Goal: Information Seeking & Learning: Learn about a topic

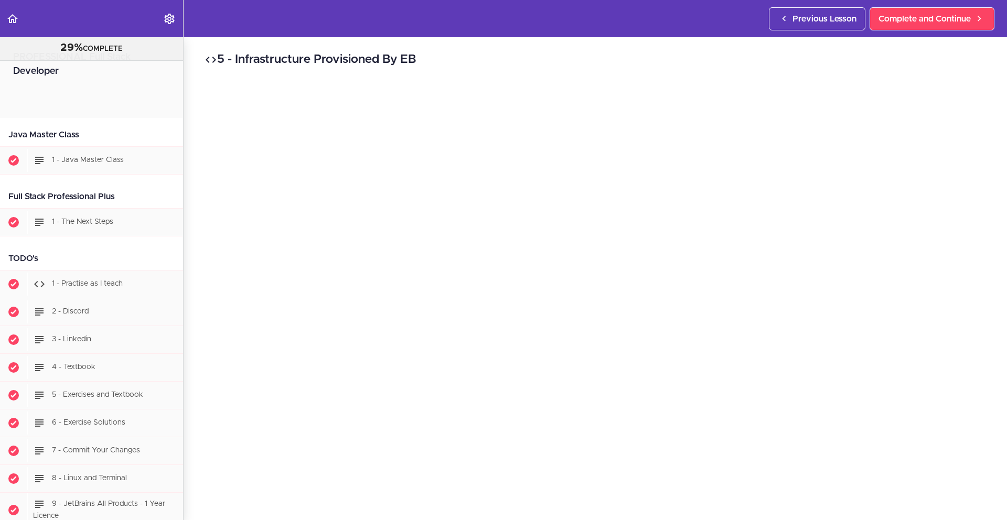
scroll to position [26190, 0]
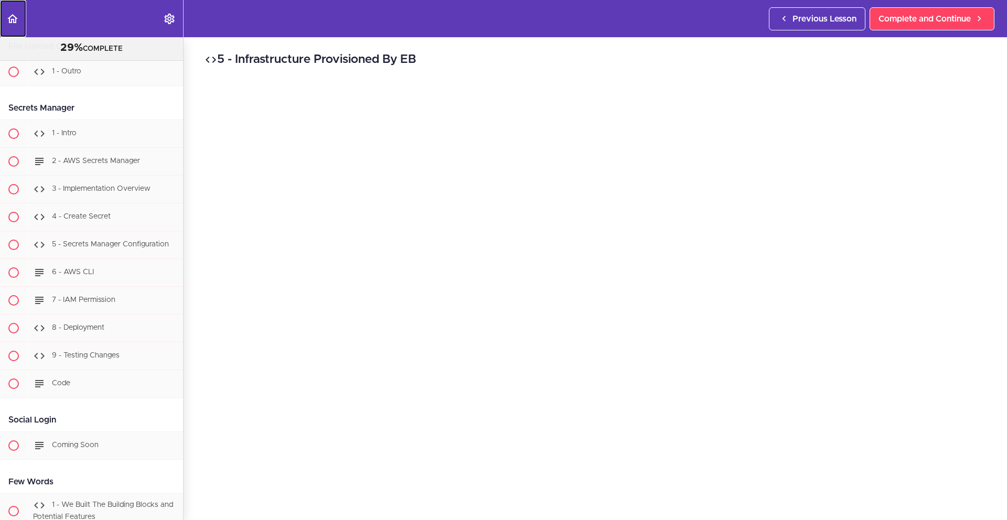
click at [17, 22] on icon "Back to course curriculum" at bounding box center [12, 19] width 13 height 13
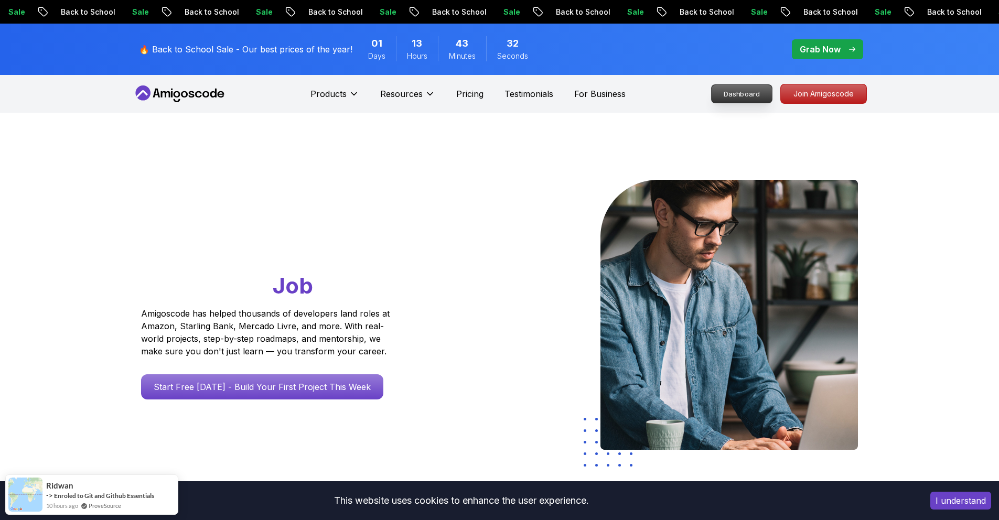
click at [755, 97] on p "Dashboard" at bounding box center [742, 94] width 60 height 18
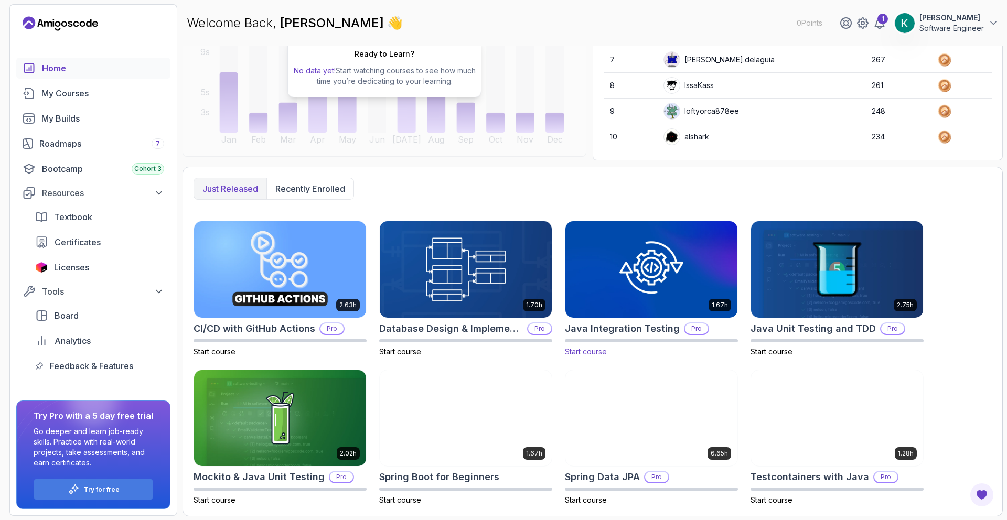
scroll to position [152, 0]
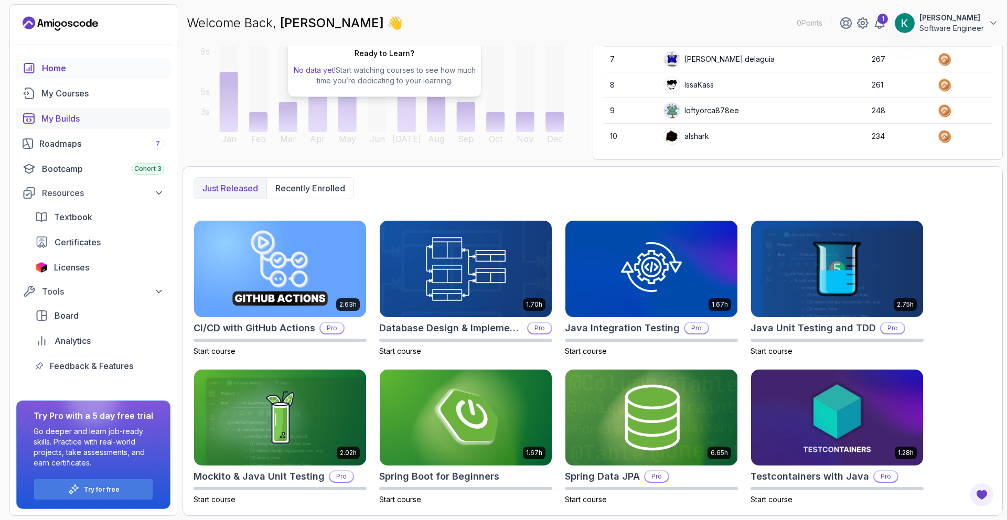
click at [101, 117] on div "My Builds" at bounding box center [102, 118] width 123 height 13
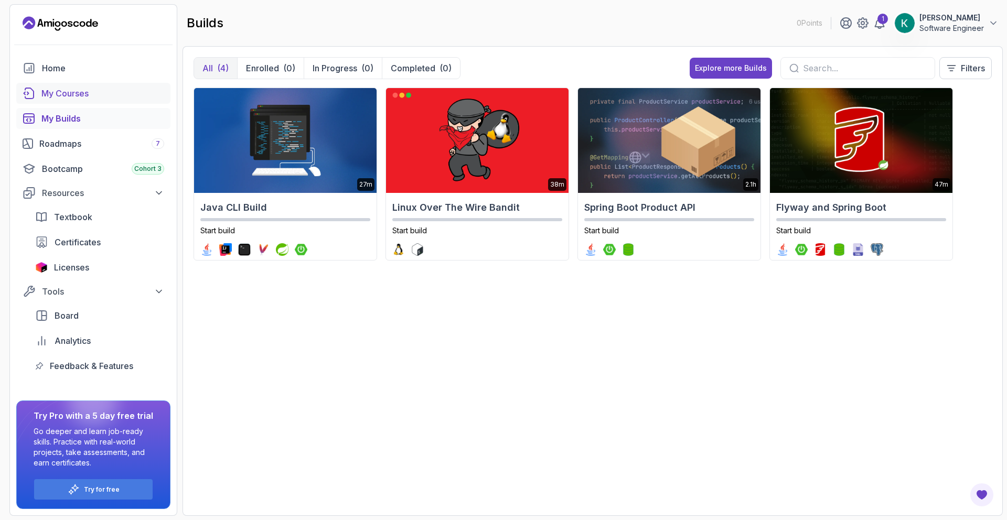
click at [127, 97] on div "My Courses" at bounding box center [102, 93] width 123 height 13
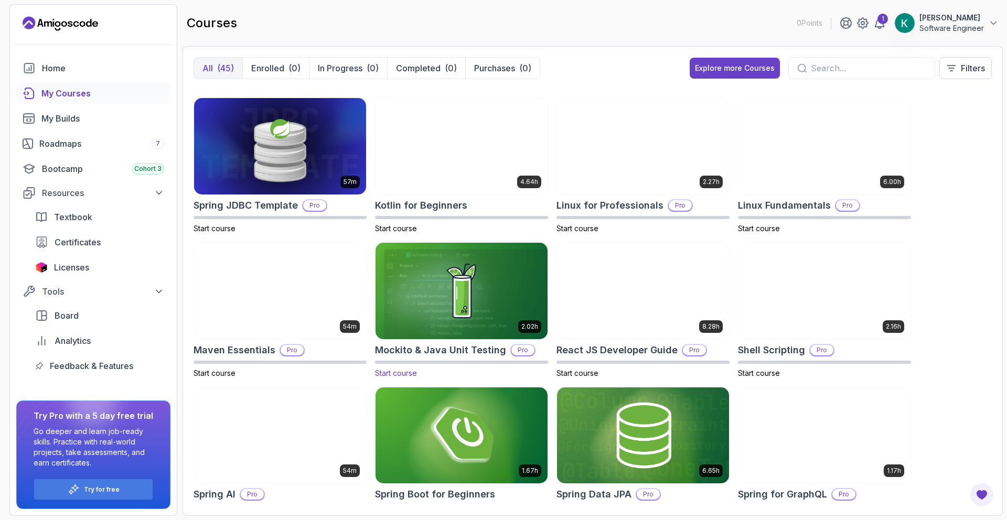
scroll to position [873, 0]
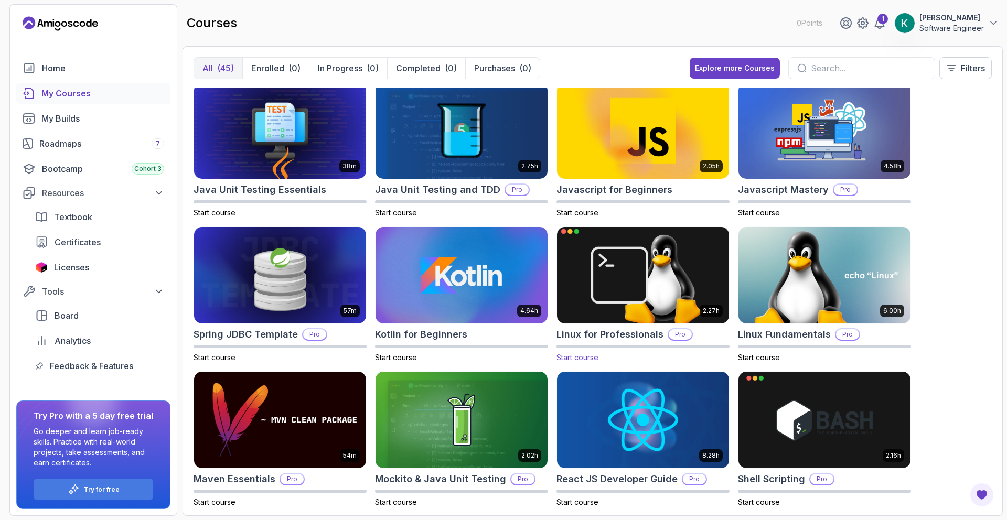
click at [610, 310] on img at bounding box center [643, 275] width 180 height 101
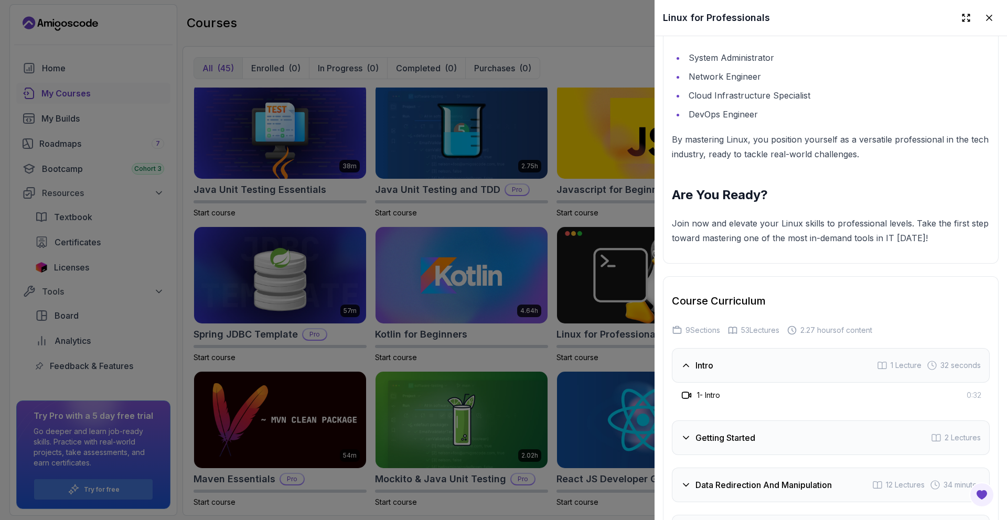
scroll to position [1787, 0]
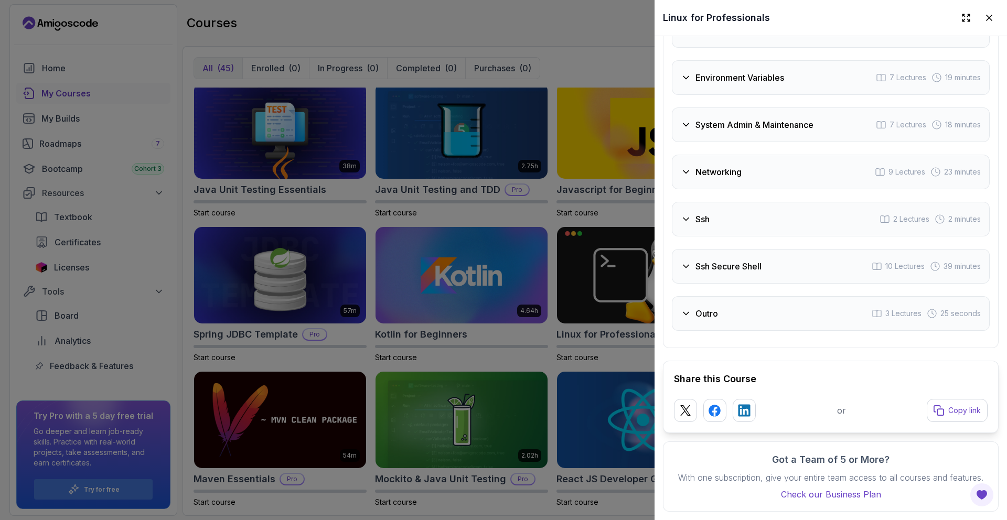
click at [687, 308] on icon at bounding box center [686, 313] width 10 height 10
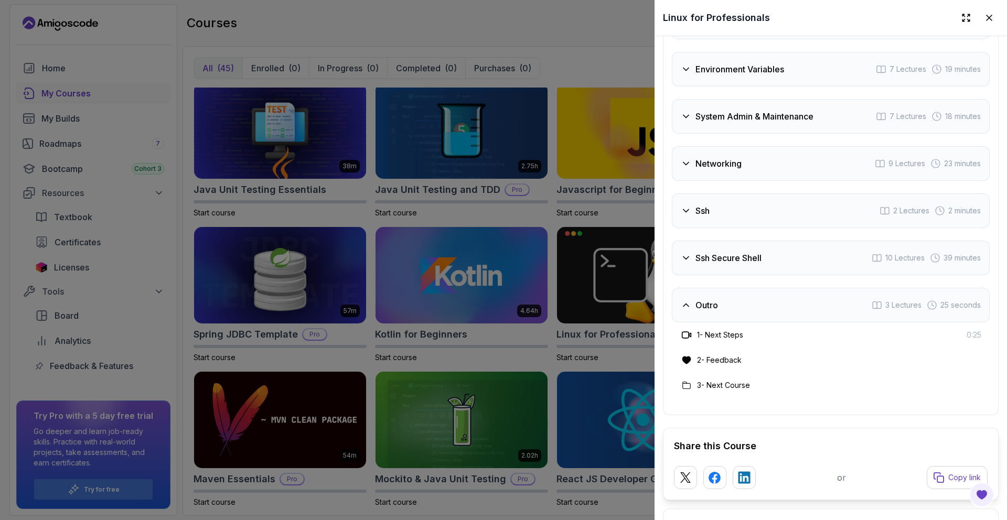
click at [688, 266] on div "Ssh Secure Shell 10 Lectures 39 minutes" at bounding box center [831, 258] width 318 height 35
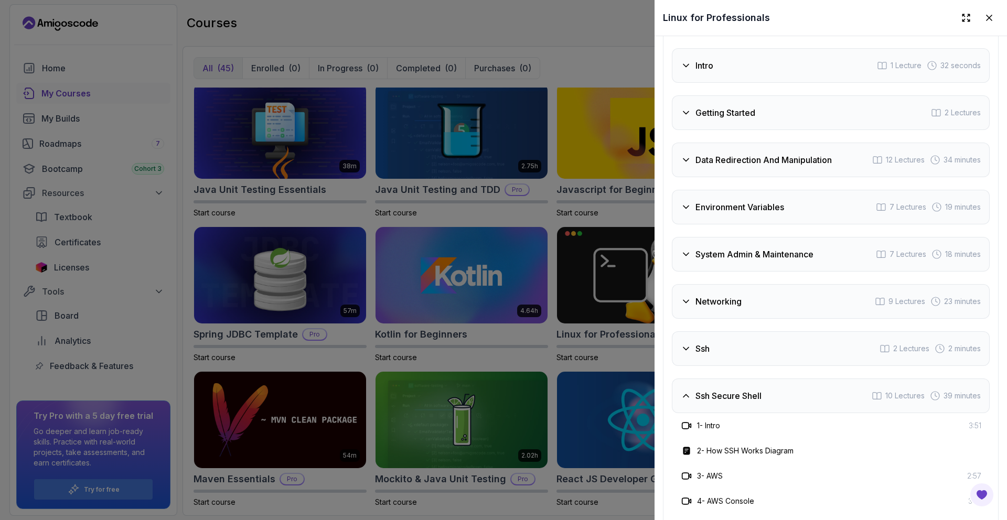
scroll to position [1843, 0]
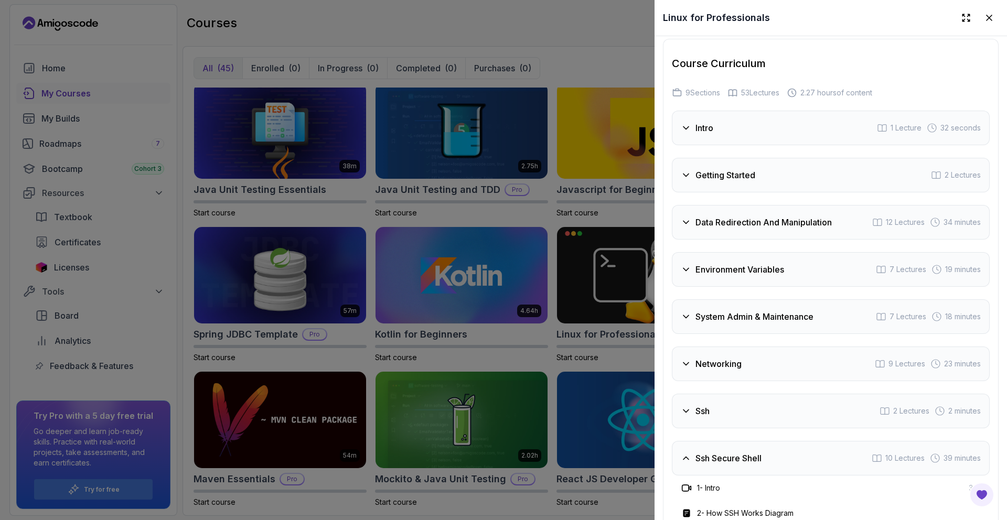
drag, startPoint x: 978, startPoint y: 22, endPoint x: 941, endPoint y: 59, distance: 52.7
click at [984, 23] on icon at bounding box center [989, 18] width 10 height 10
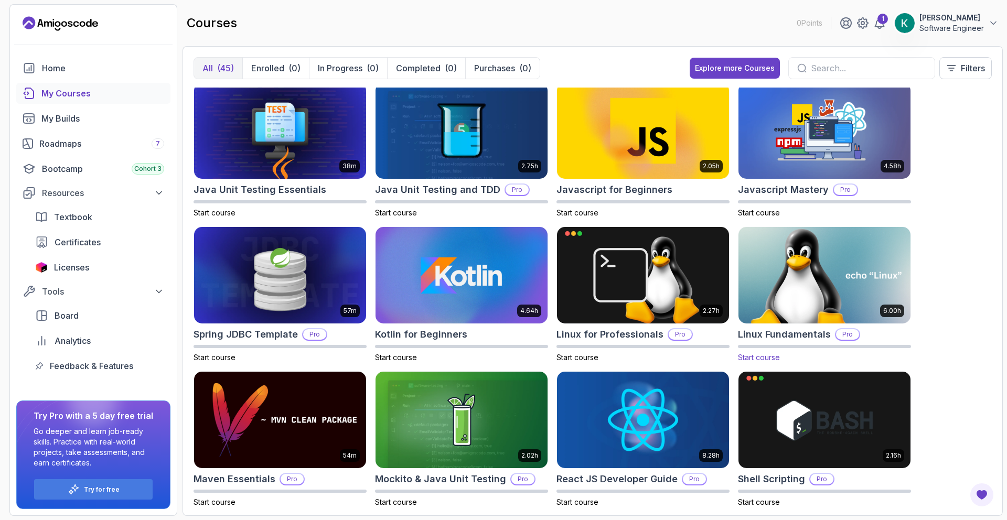
click at [845, 274] on img at bounding box center [824, 275] width 180 height 101
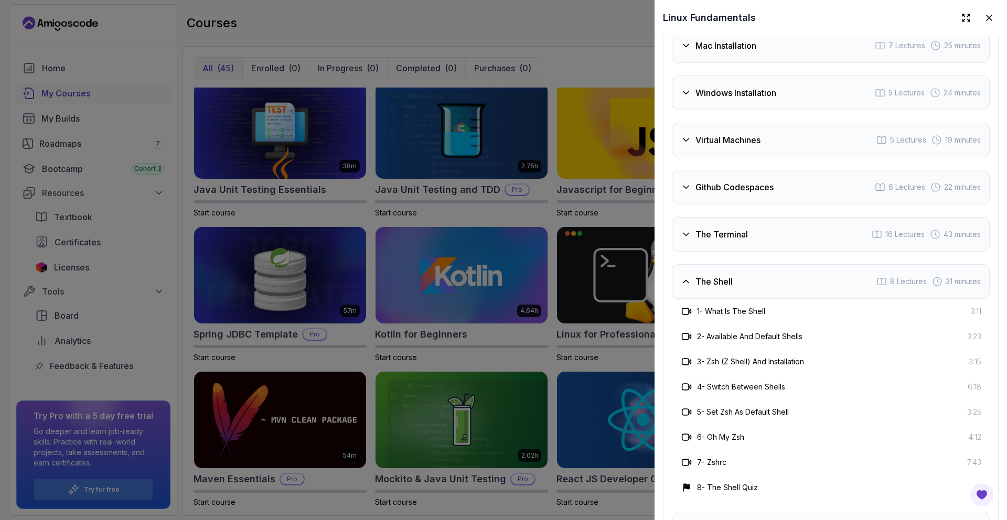
scroll to position [2136, 0]
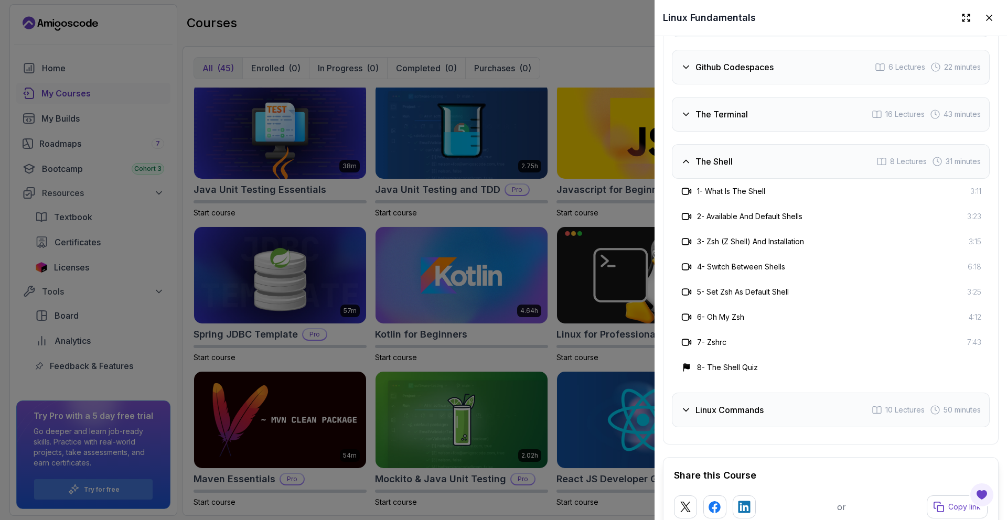
click at [763, 410] on h3 "Linux Commands" at bounding box center [729, 410] width 68 height 13
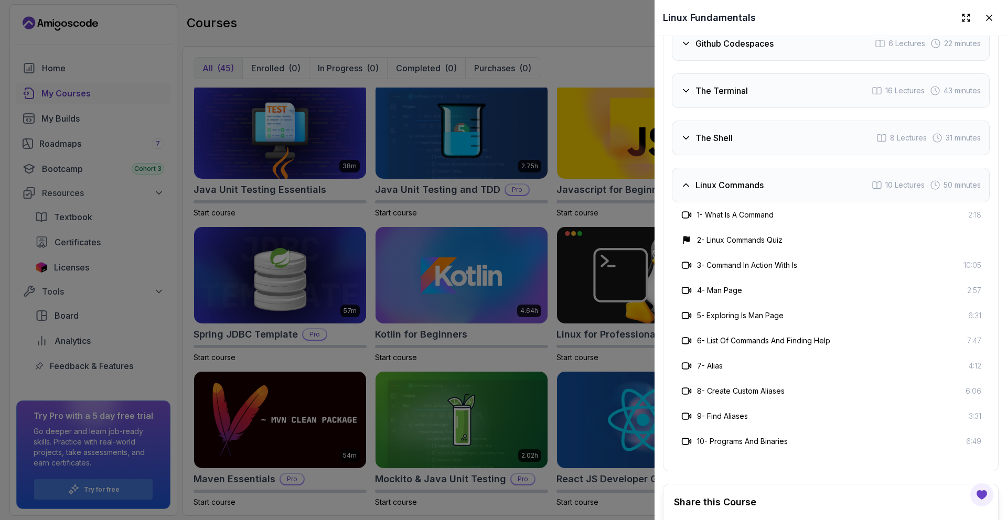
scroll to position [2220, 0]
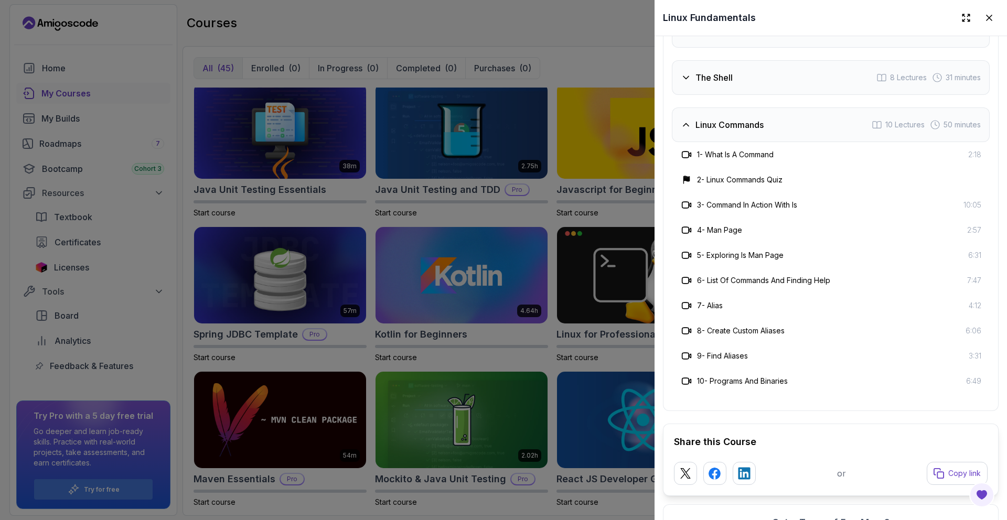
click at [980, 23] on button at bounding box center [989, 17] width 19 height 19
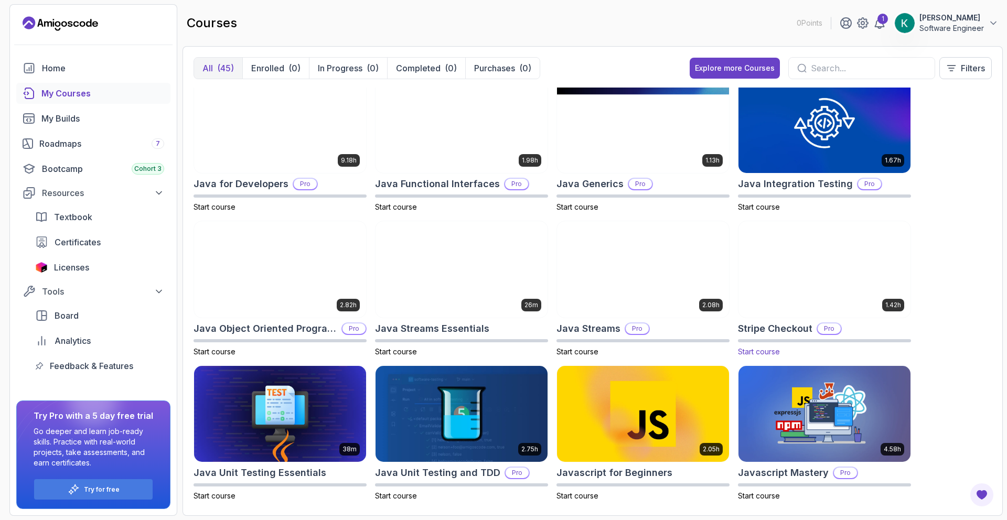
scroll to position [586, 0]
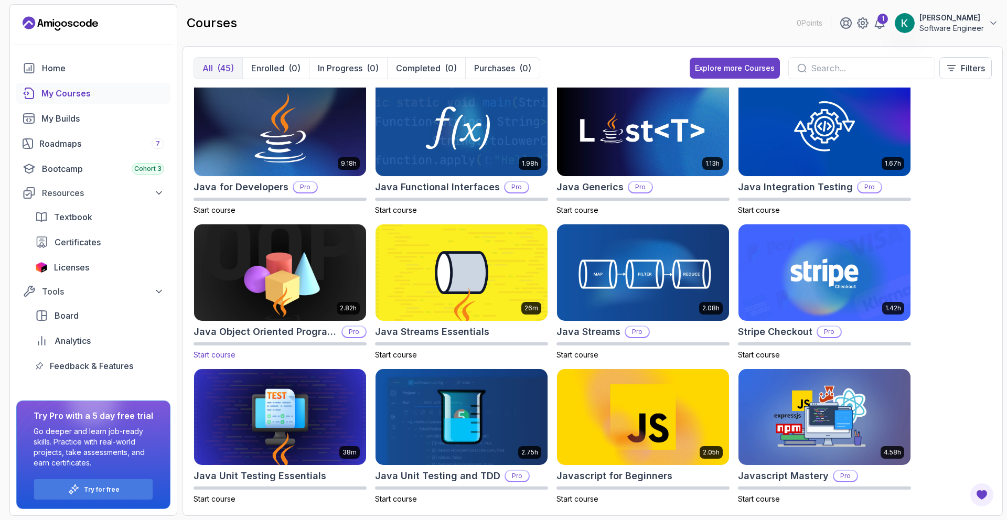
click at [331, 290] on img at bounding box center [280, 272] width 180 height 101
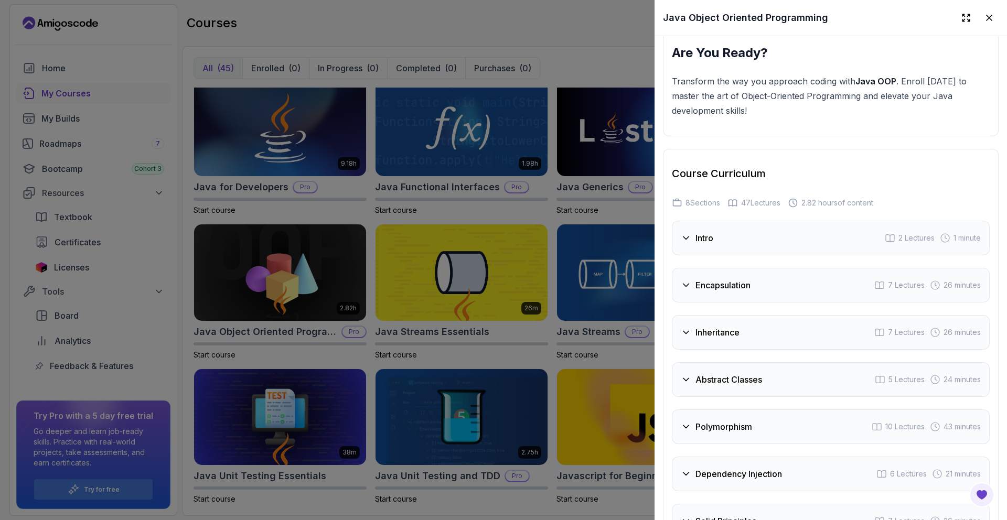
scroll to position [1586, 0]
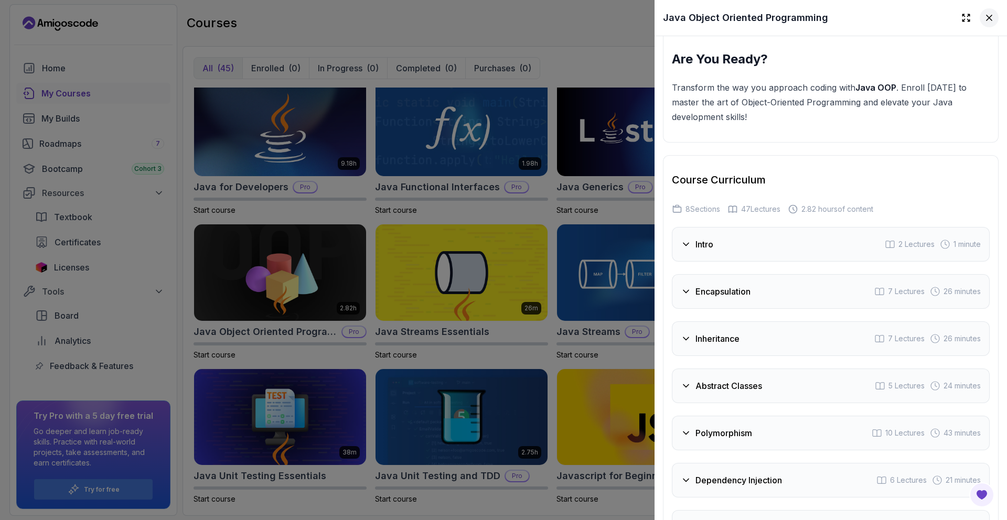
click at [984, 23] on icon at bounding box center [989, 18] width 10 height 10
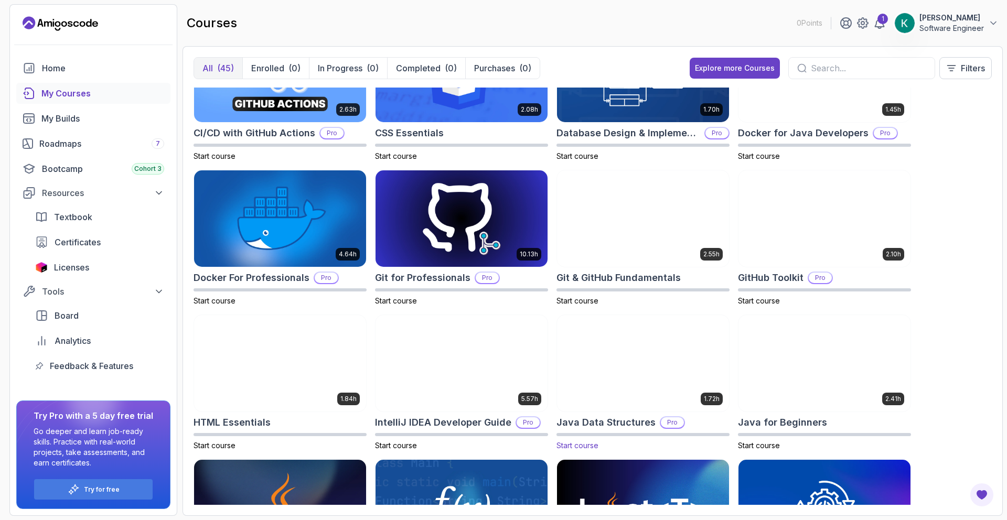
scroll to position [202, 0]
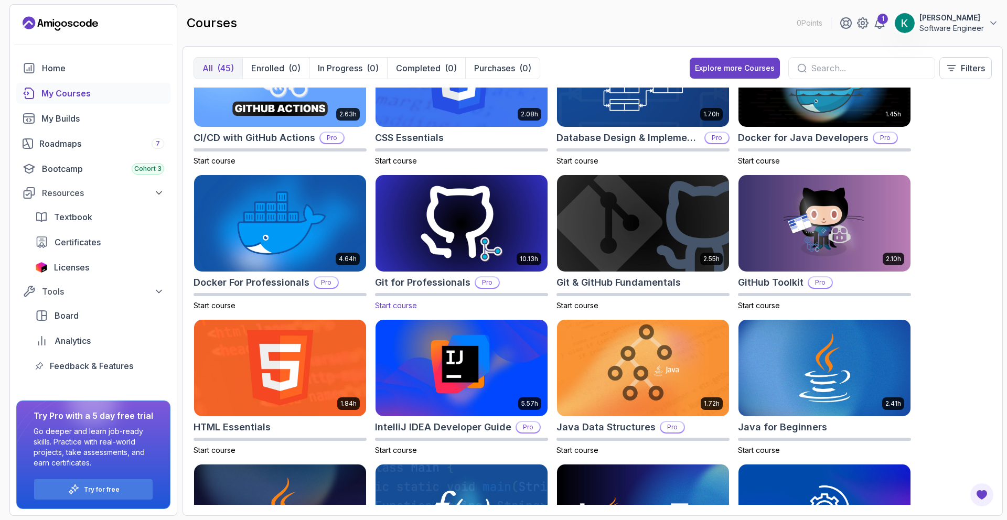
click at [493, 239] on img at bounding box center [461, 223] width 180 height 101
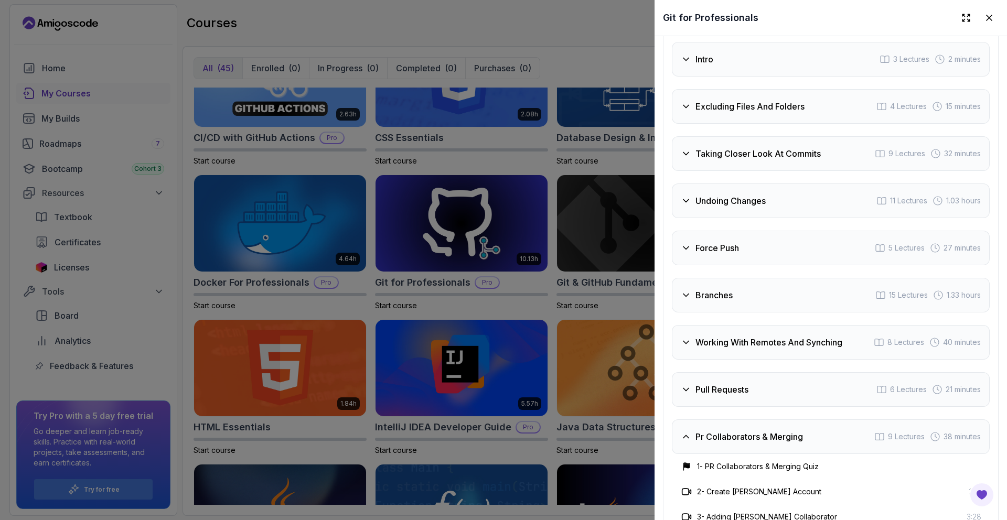
scroll to position [1762, 0]
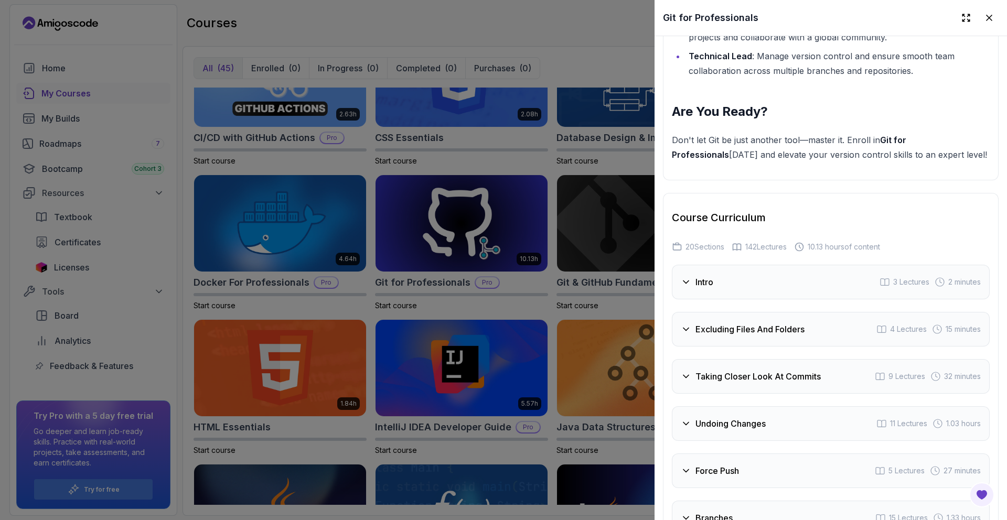
drag, startPoint x: 982, startPoint y: 23, endPoint x: 967, endPoint y: 37, distance: 20.8
click at [981, 23] on button at bounding box center [989, 17] width 19 height 19
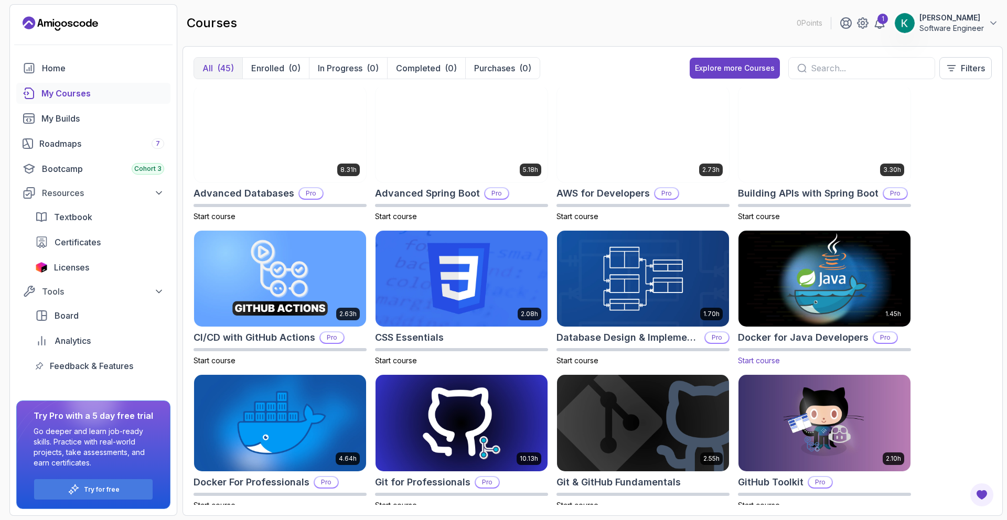
scroll to position [0, 0]
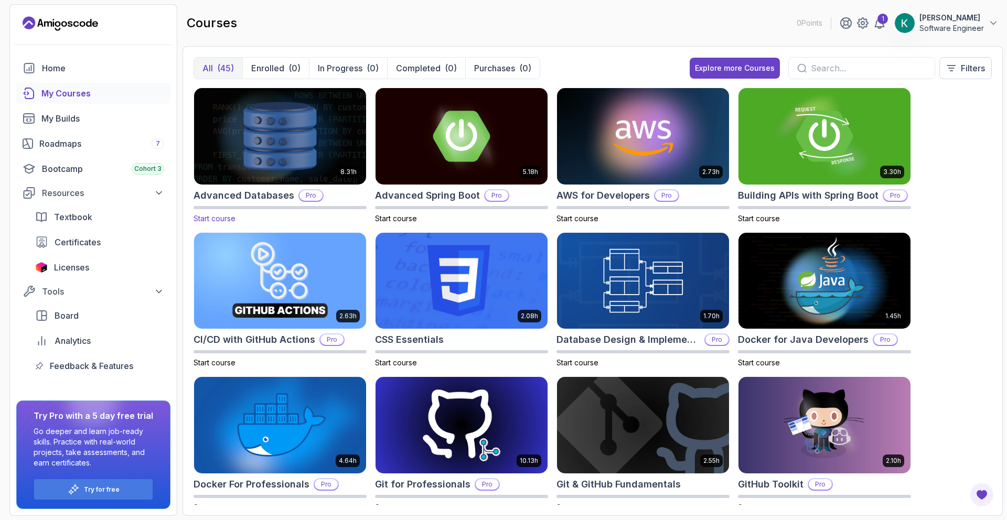
click at [290, 180] on img at bounding box center [280, 135] width 180 height 101
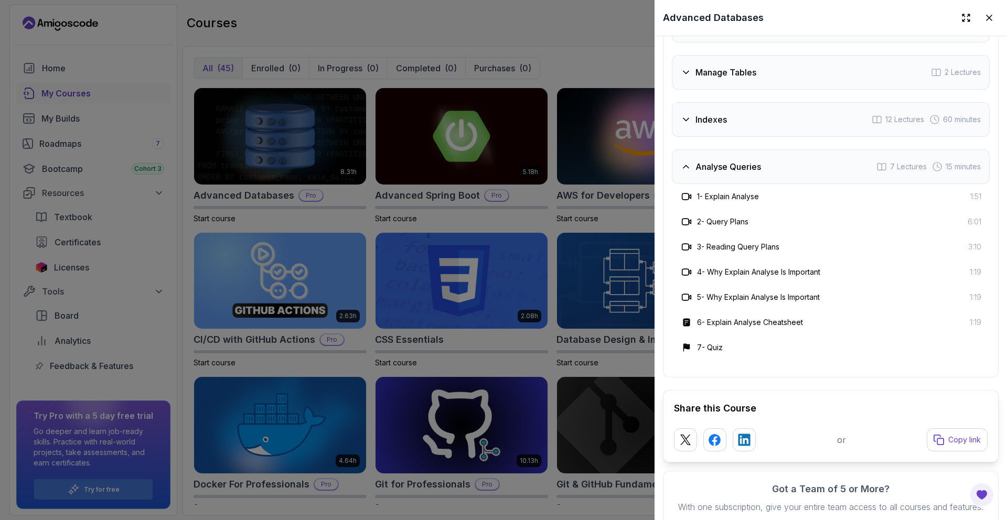
scroll to position [2192, 0]
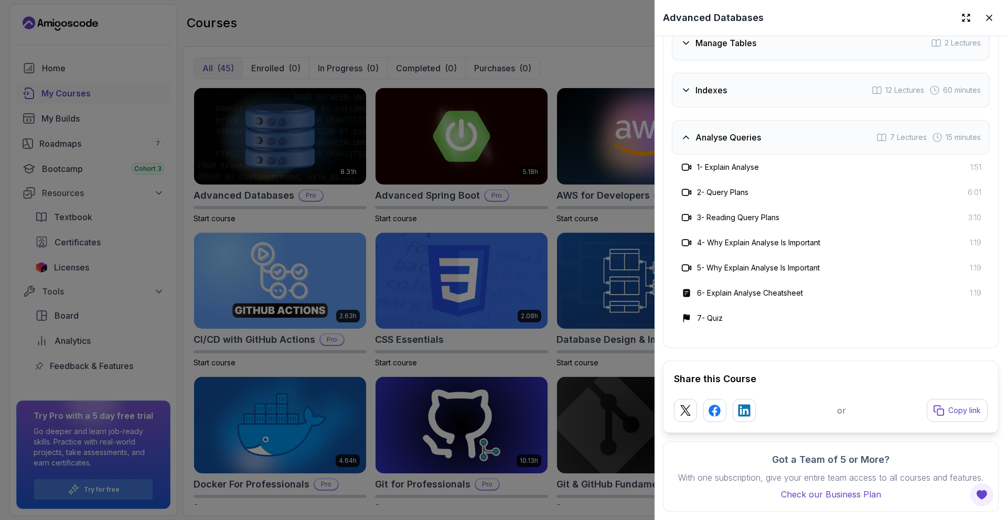
drag, startPoint x: 380, startPoint y: 285, endPoint x: 374, endPoint y: 292, distance: 8.2
click at [380, 285] on div at bounding box center [503, 260] width 1007 height 520
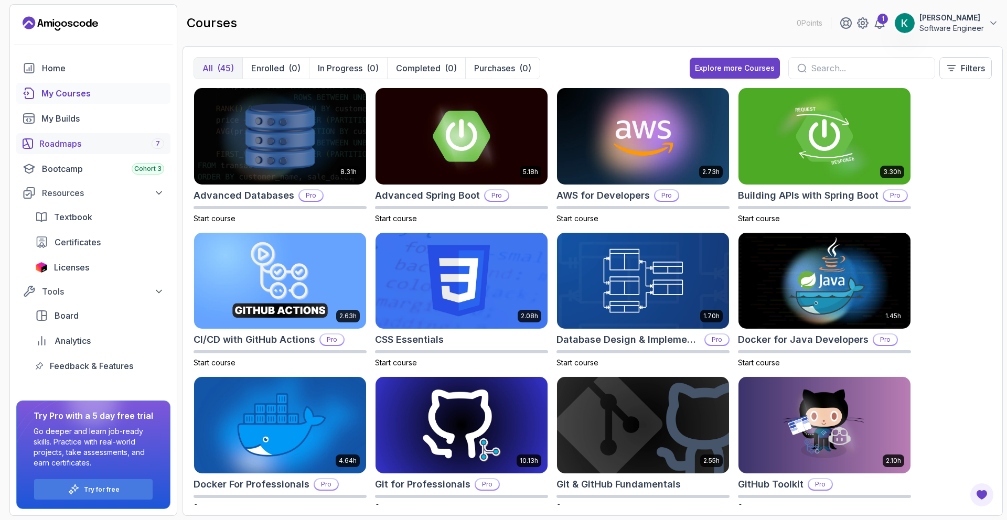
click at [76, 144] on div "Roadmaps 7" at bounding box center [101, 143] width 125 height 13
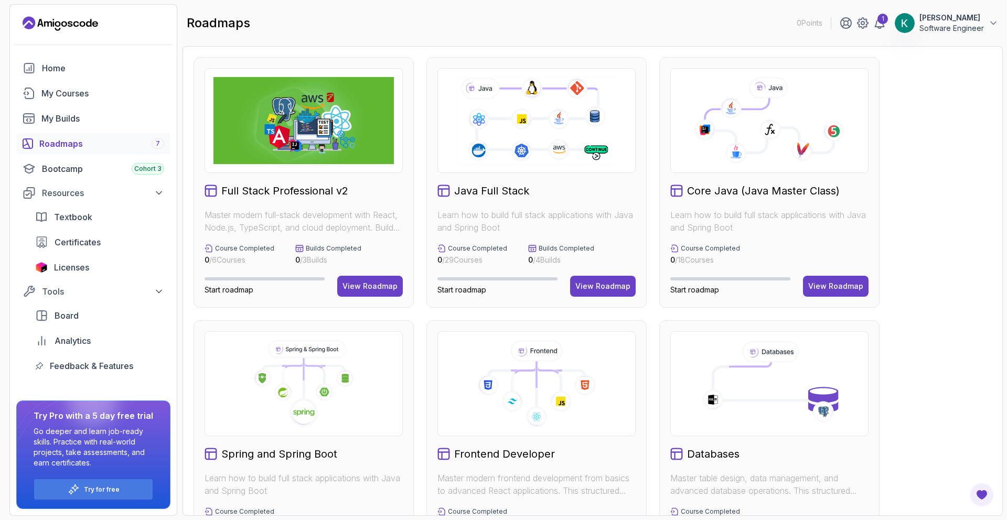
click at [384, 263] on div "Course Completed 0 / 6 Courses Builds Completed 0 / 3 Builds" at bounding box center [304, 254] width 198 height 21
click at [383, 283] on div "View Roadmap" at bounding box center [369, 286] width 55 height 10
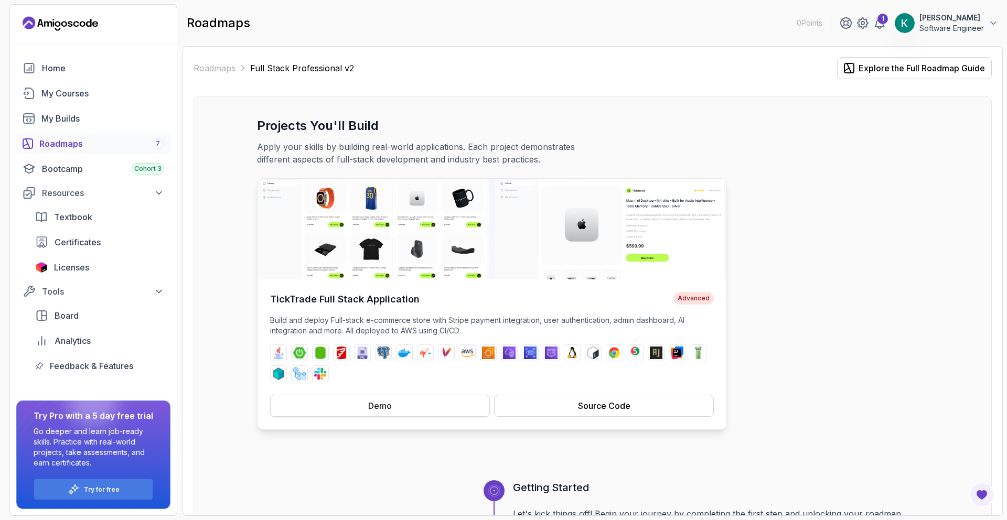
click at [425, 402] on button "Demo" at bounding box center [380, 406] width 220 height 22
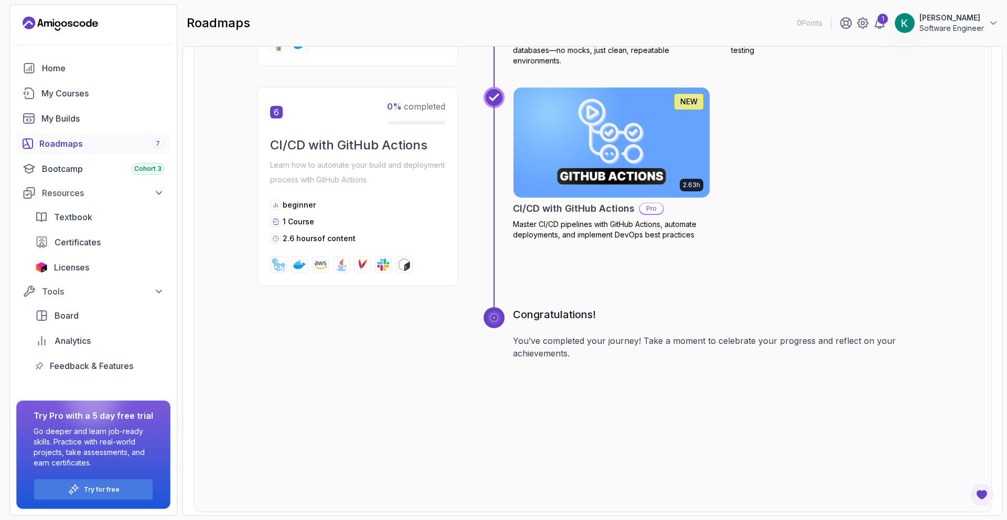
scroll to position [1758, 0]
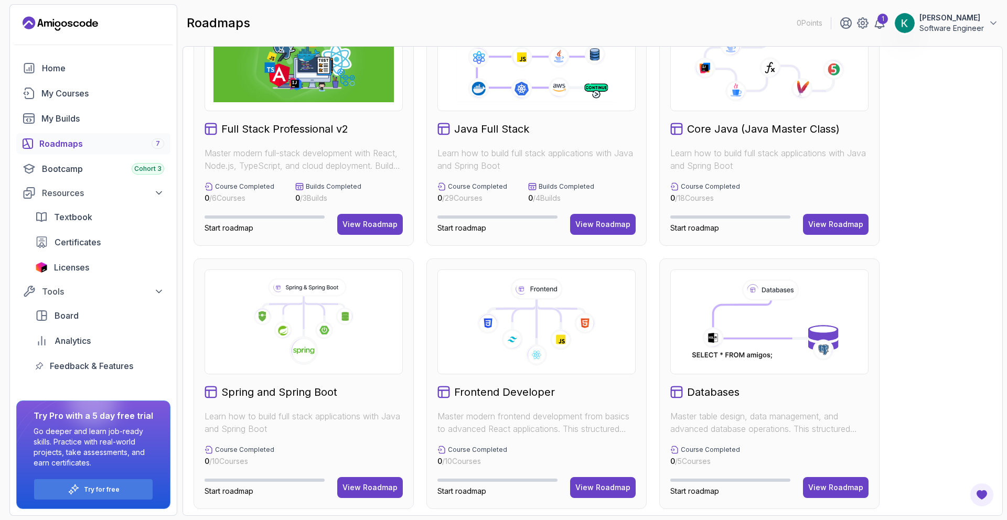
scroll to position [15, 0]
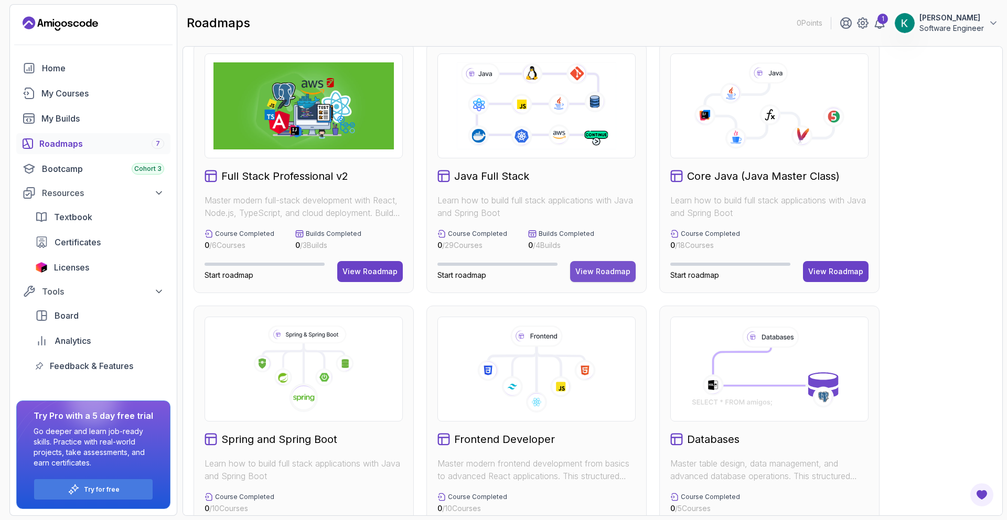
click at [602, 267] on div "View Roadmap" at bounding box center [602, 271] width 55 height 10
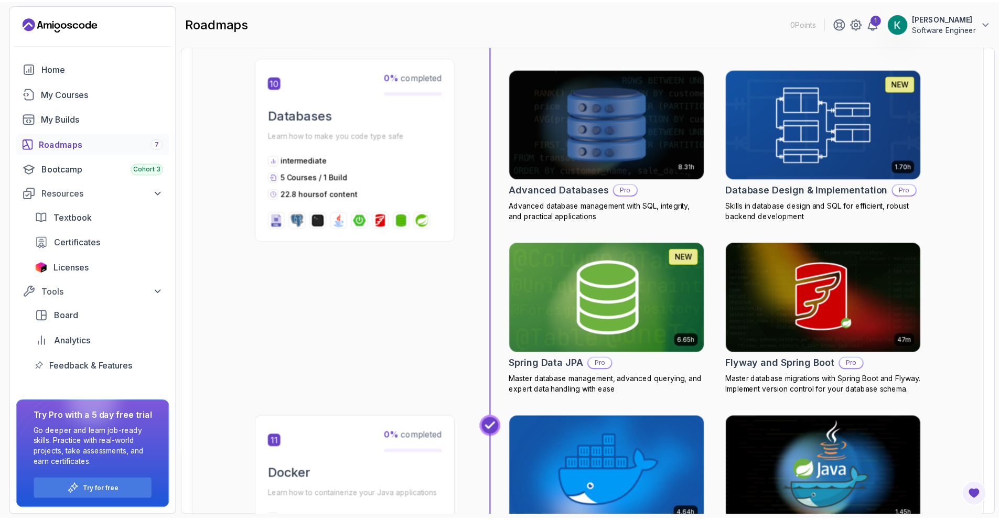
scroll to position [2529, 0]
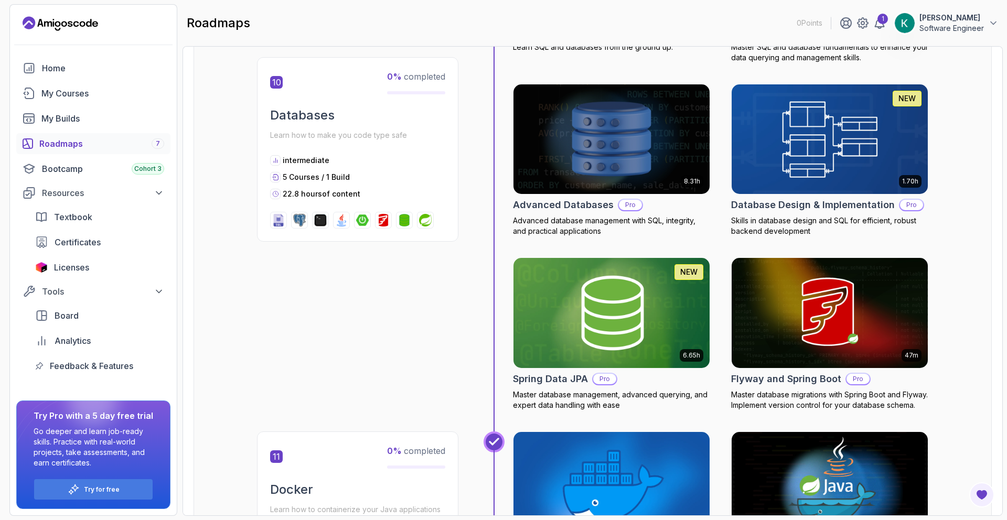
click at [804, 167] on img at bounding box center [830, 138] width 206 height 115
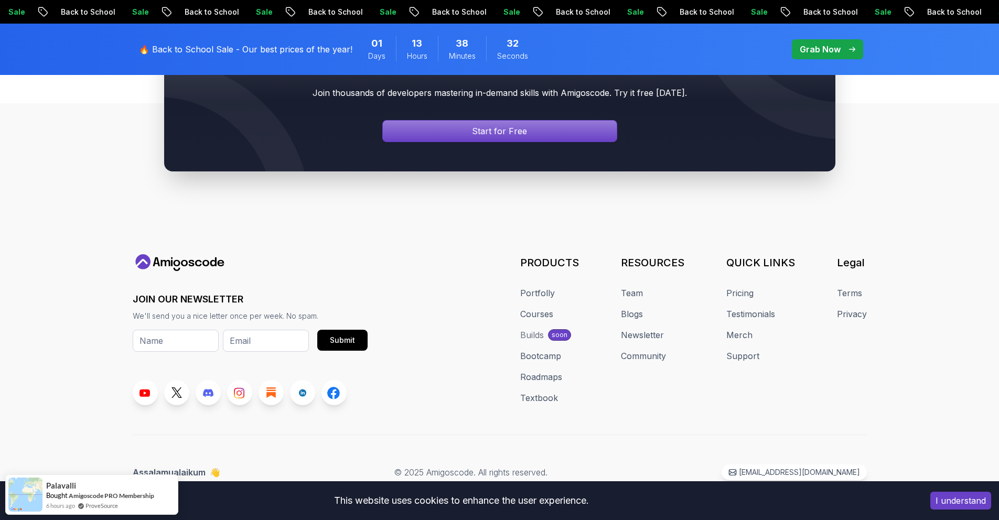
scroll to position [624, 0]
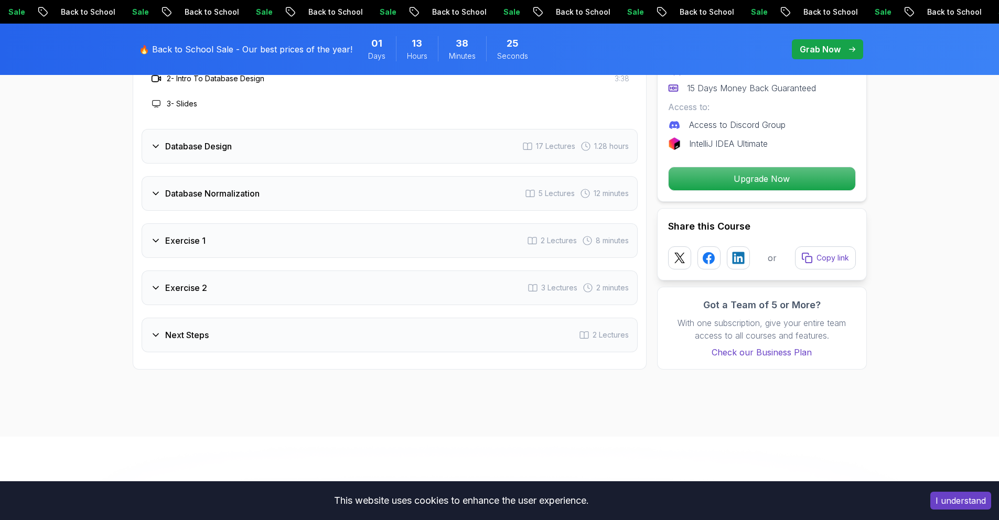
scroll to position [1901, 0]
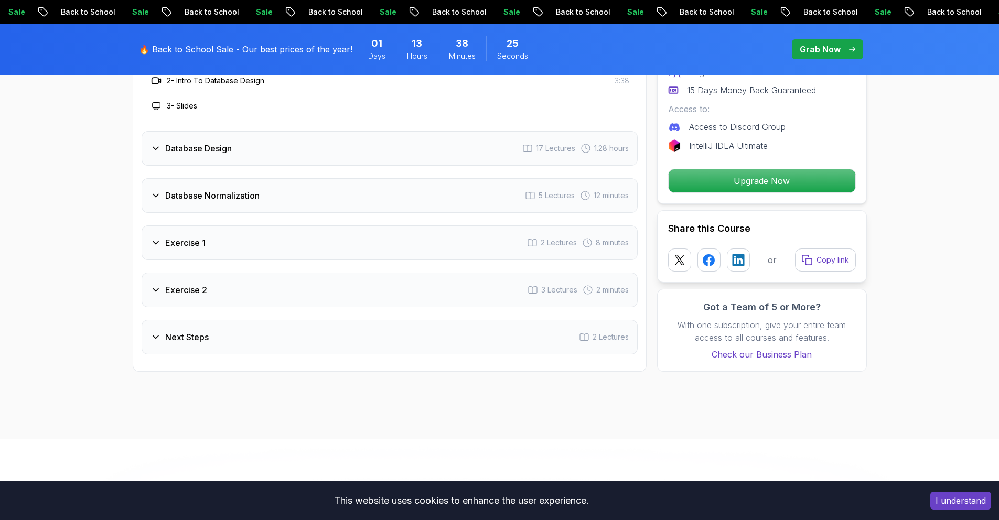
click at [445, 169] on div "Intro 3 Lectures 4 minutes 1 - Recommended Courses 2 - Intro To Database Design…" at bounding box center [390, 181] width 496 height 346
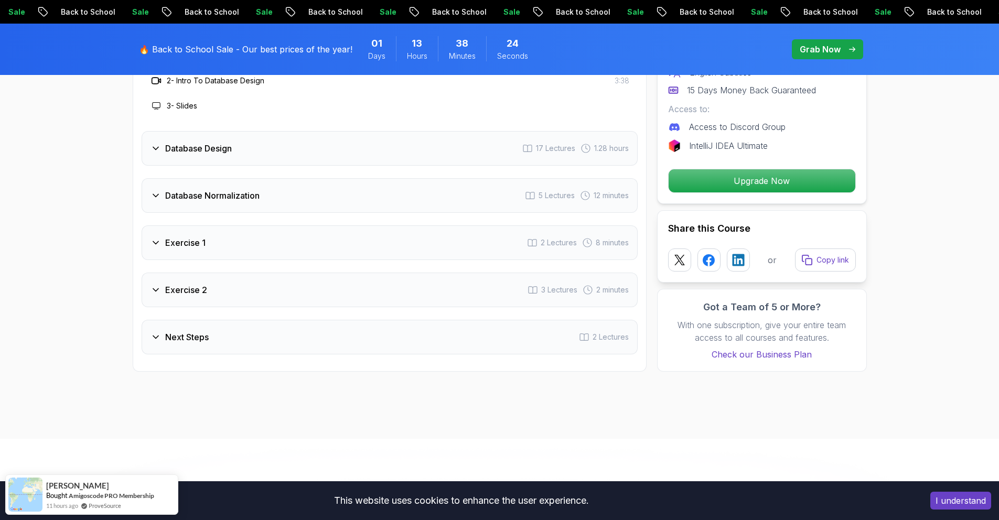
click at [439, 153] on div "Database Design 17 Lectures 1.28 hours" at bounding box center [390, 148] width 496 height 35
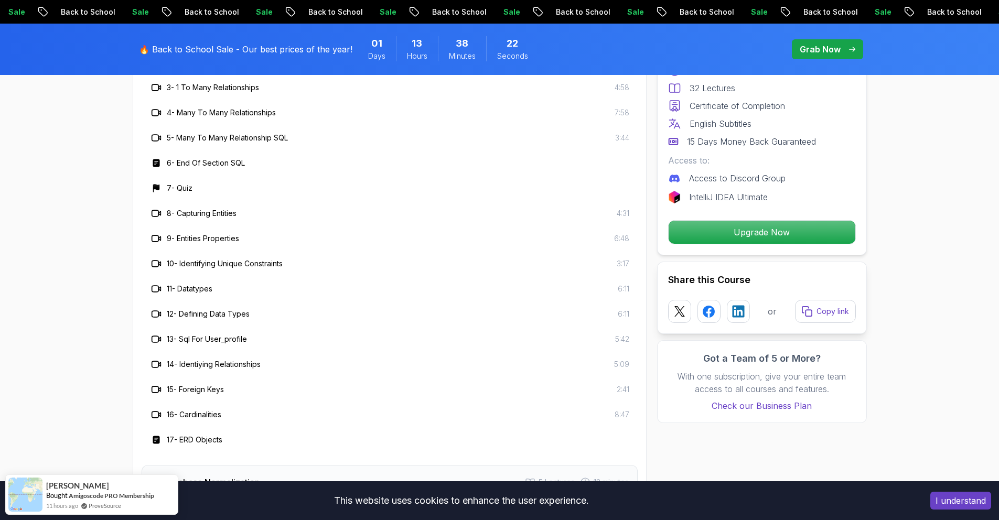
scroll to position [2118, 0]
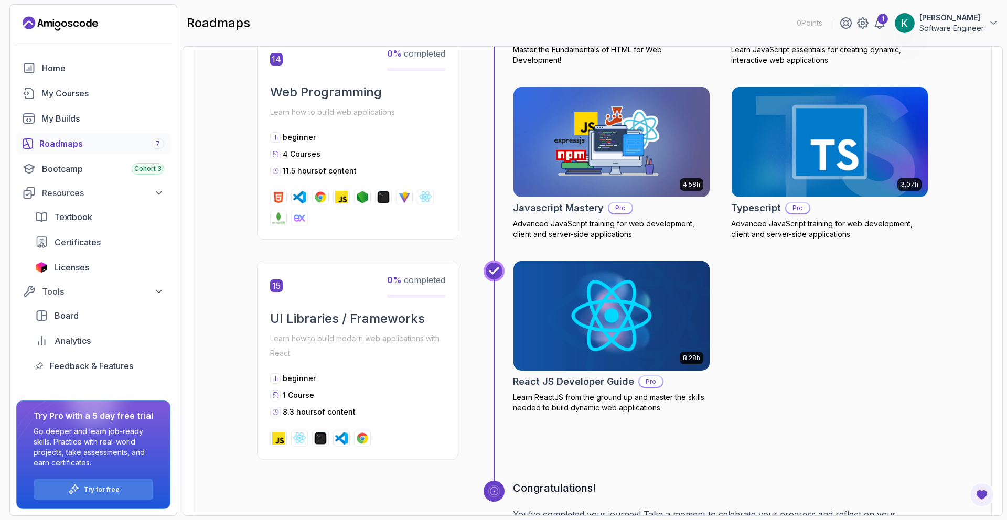
scroll to position [3734, 0]
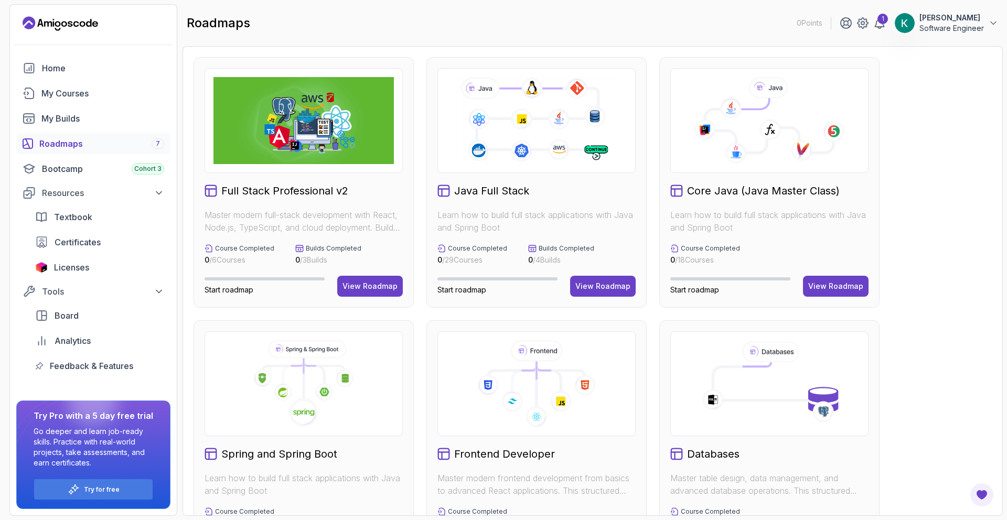
click at [745, 199] on div "Core Java (Java Master Class) Learn how to build full stack applications with J…" at bounding box center [769, 182] width 220 height 251
click at [819, 288] on div "View Roadmap" at bounding box center [835, 286] width 55 height 10
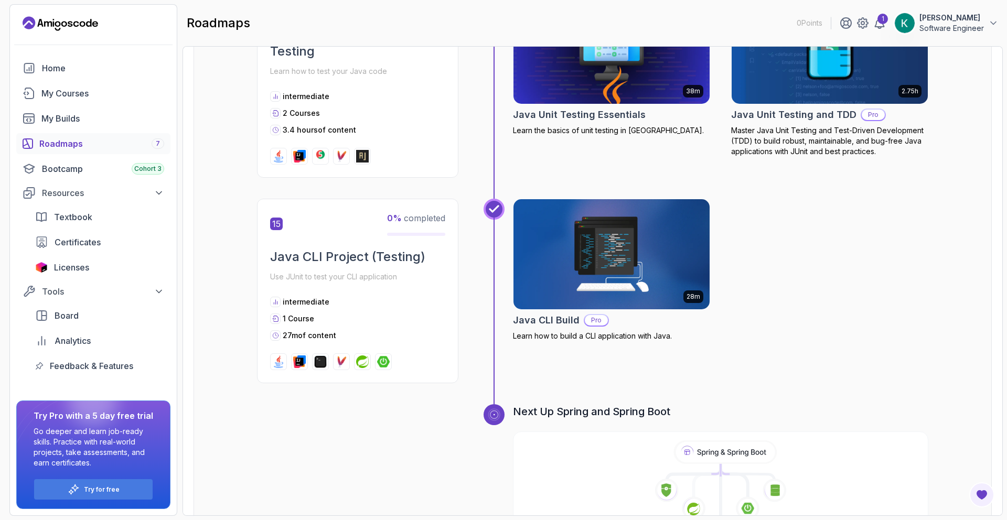
scroll to position [3291, 0]
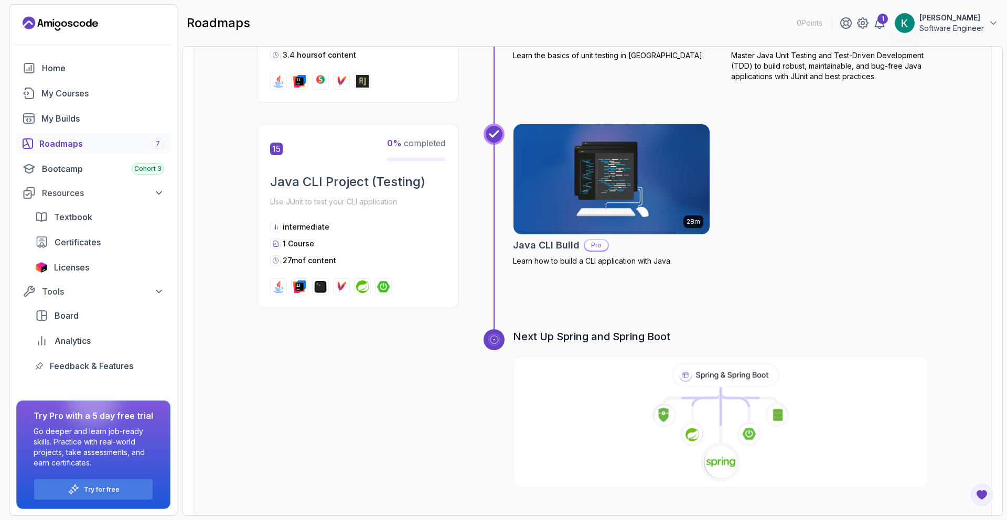
click at [623, 363] on icon at bounding box center [720, 423] width 417 height 120
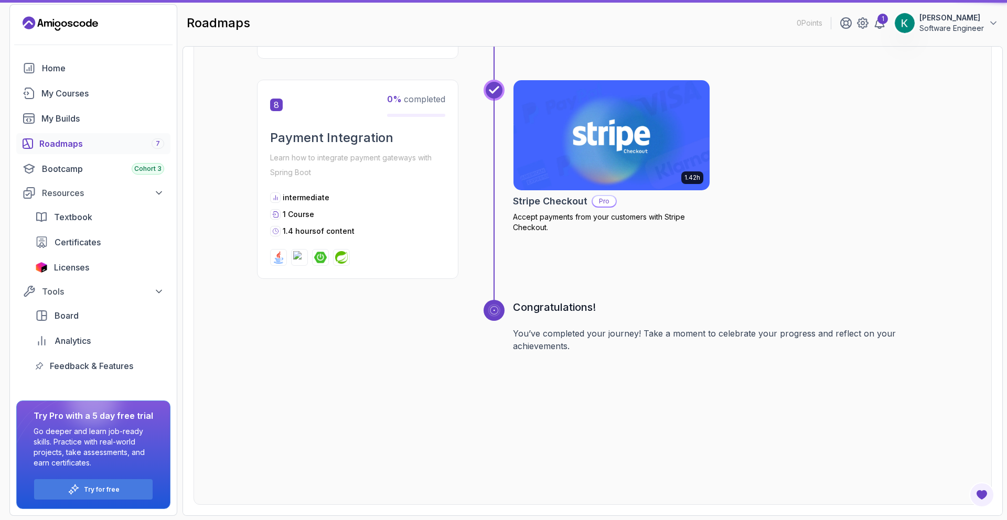
scroll to position [10, 0]
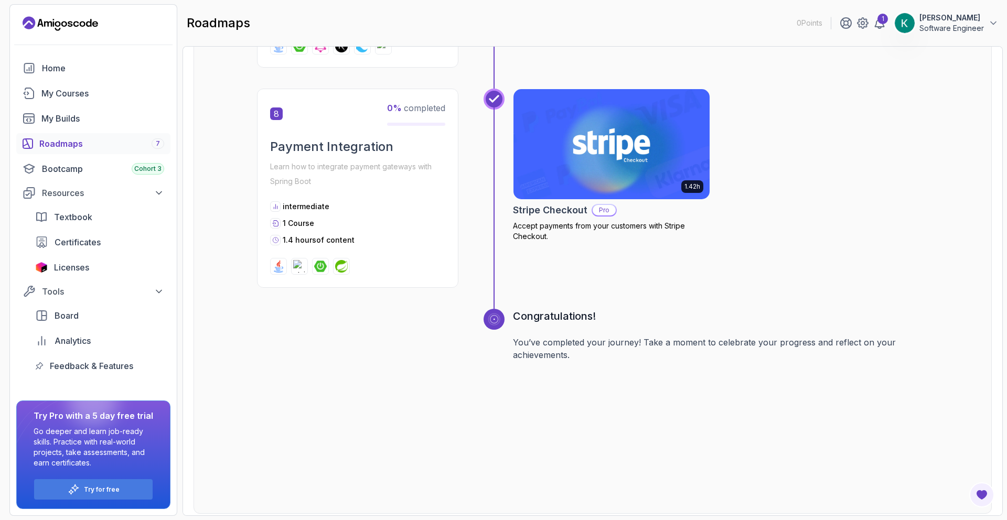
scroll to position [1745, 0]
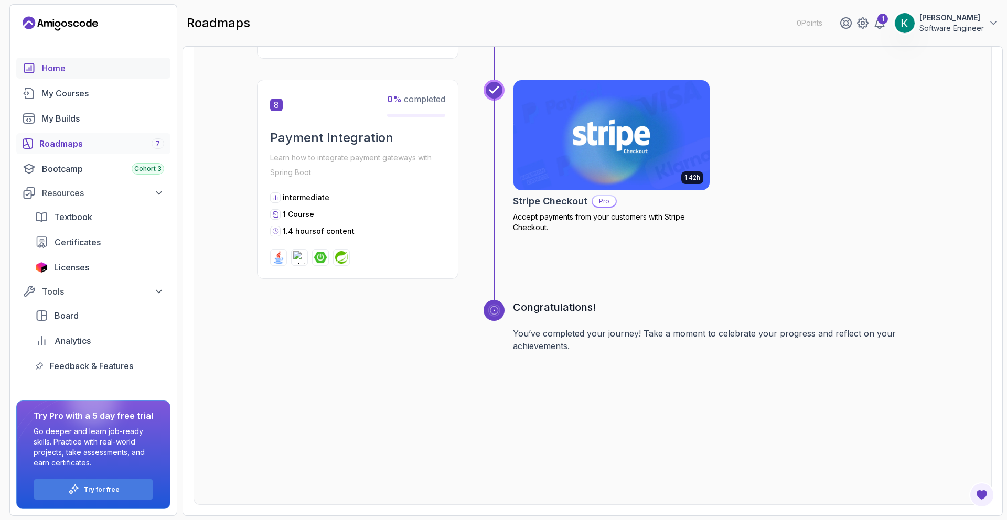
click at [80, 74] on link "Home" at bounding box center [93, 68] width 154 height 21
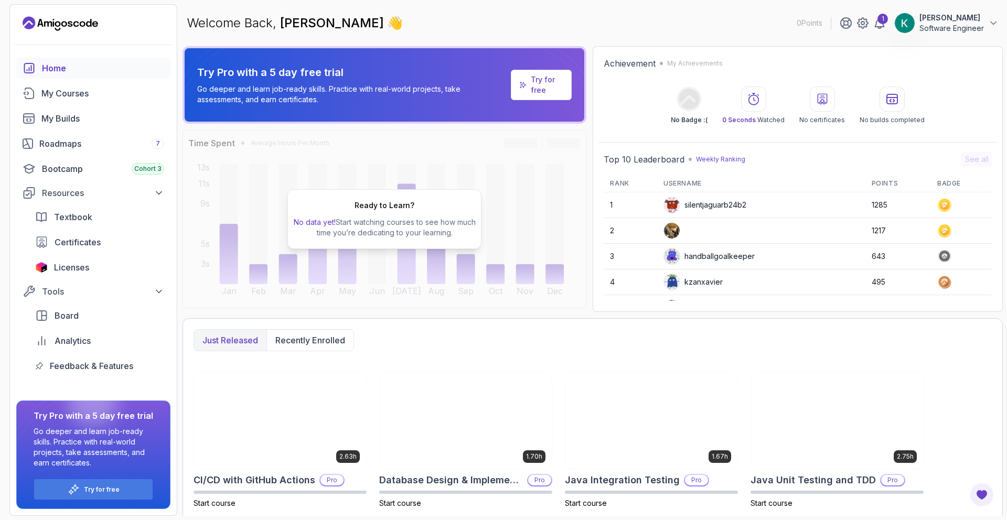
scroll to position [152, 0]
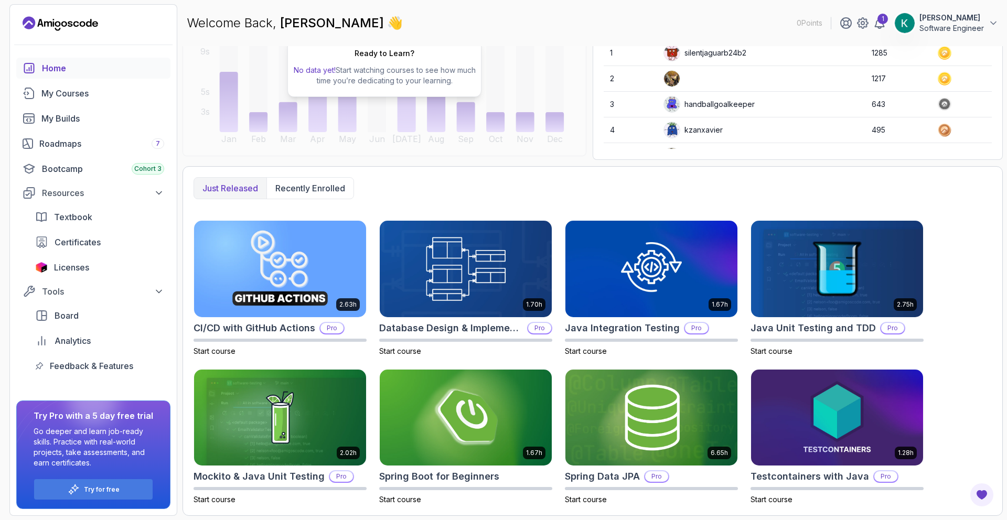
click at [246, 191] on p "Just released" at bounding box center [230, 188] width 56 height 13
click at [83, 124] on div "My Builds" at bounding box center [102, 118] width 123 height 13
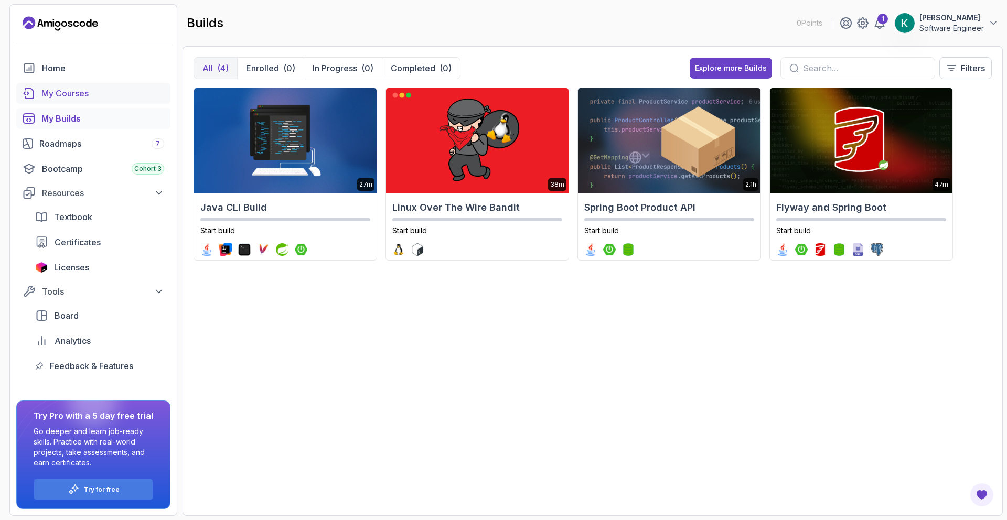
click at [111, 95] on div "My Courses" at bounding box center [102, 93] width 123 height 13
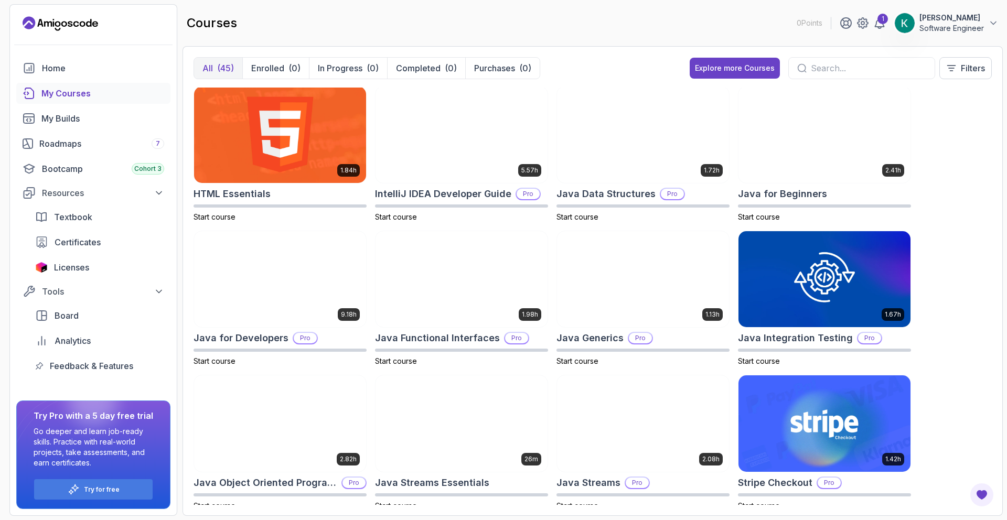
scroll to position [416, 0]
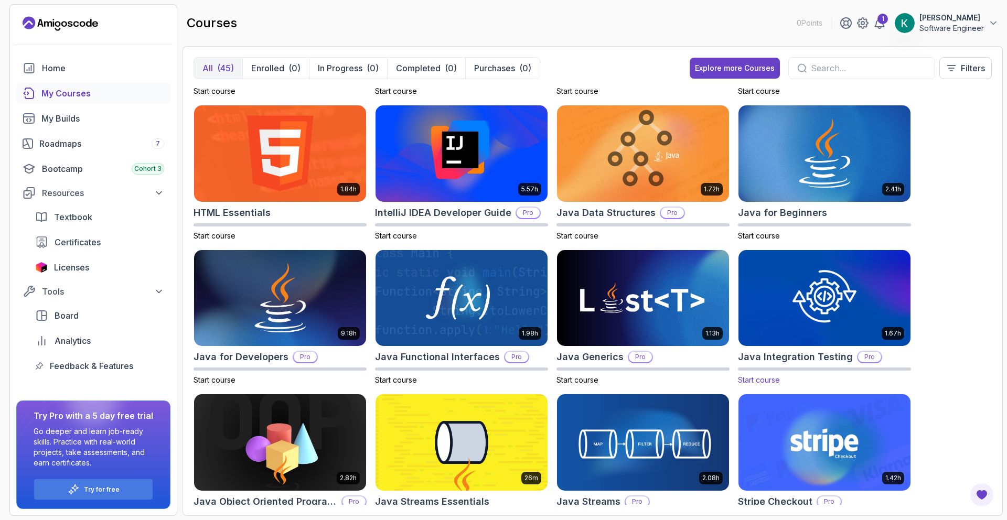
click at [832, 284] on img at bounding box center [824, 298] width 180 height 101
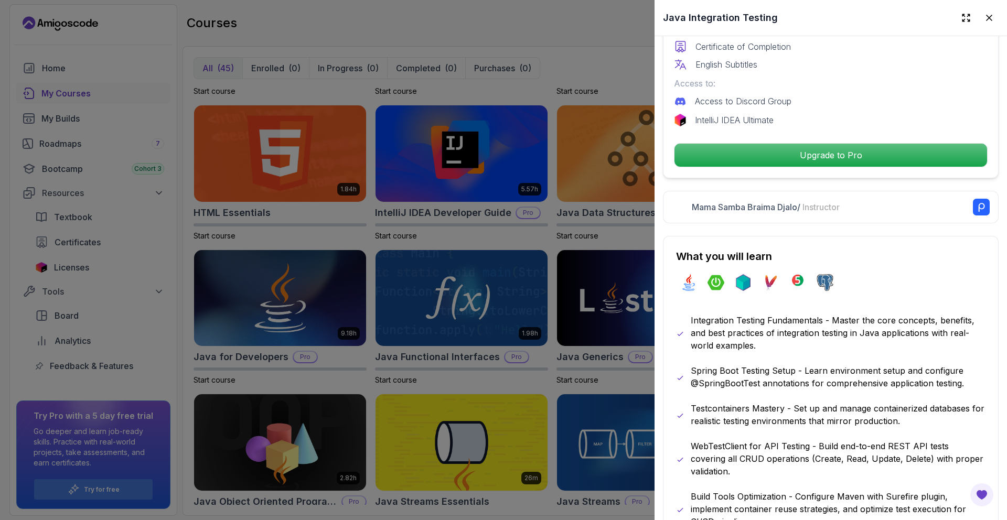
scroll to position [153, 0]
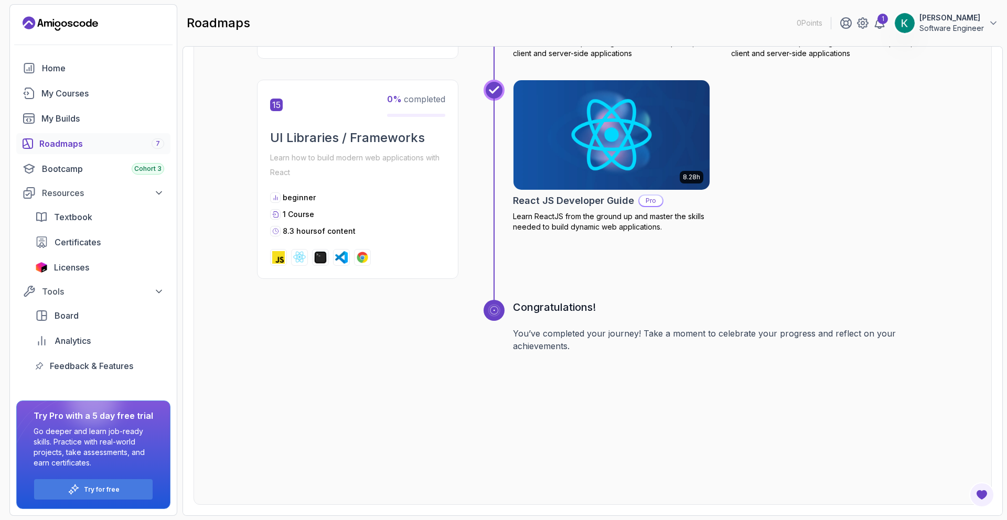
scroll to position [4072, 0]
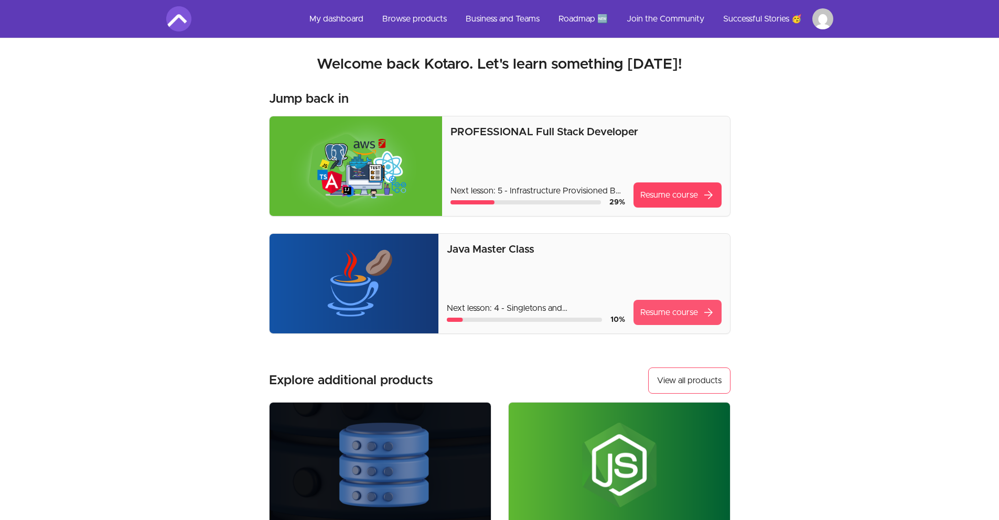
click at [668, 310] on link "Resume course arrow_forward" at bounding box center [678, 312] width 88 height 25
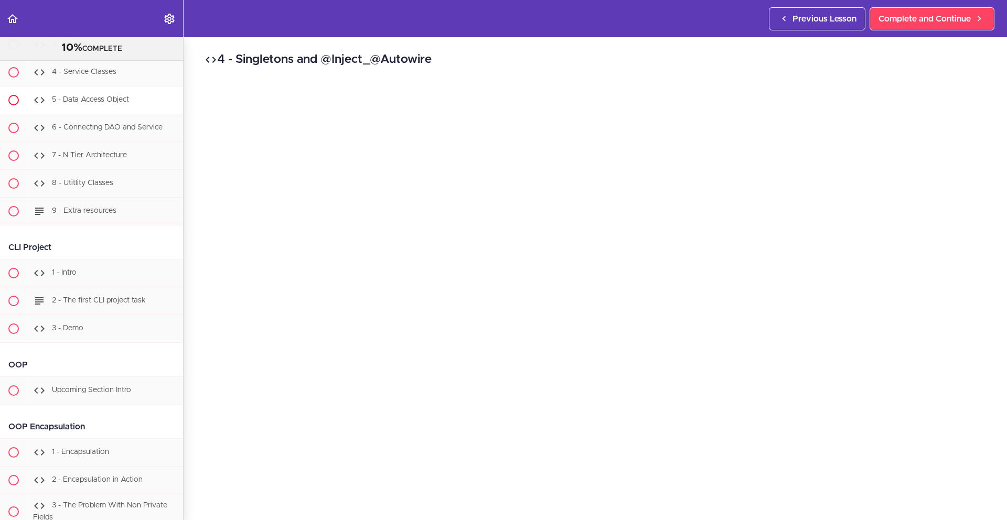
scroll to position [5909, 0]
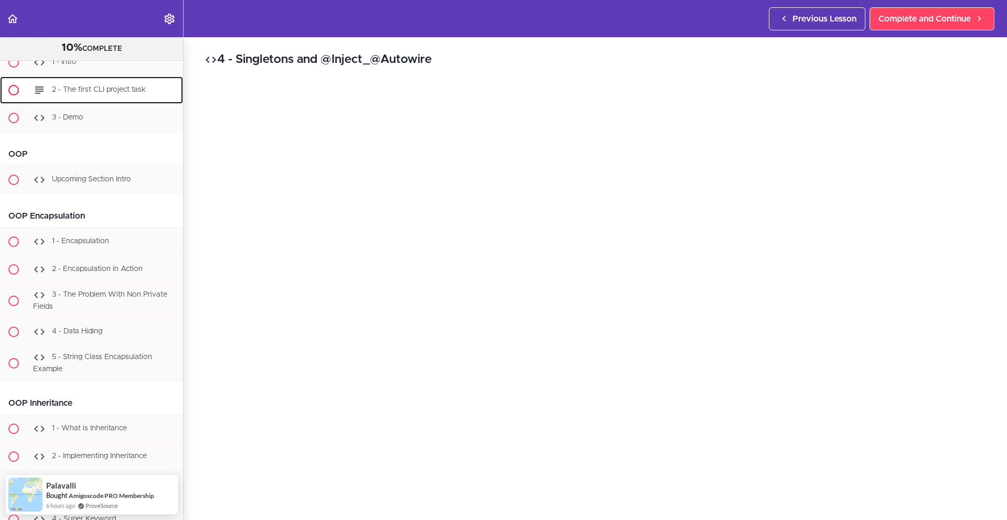
click at [130, 93] on span "2 - The first CLI project task" at bounding box center [99, 89] width 94 height 7
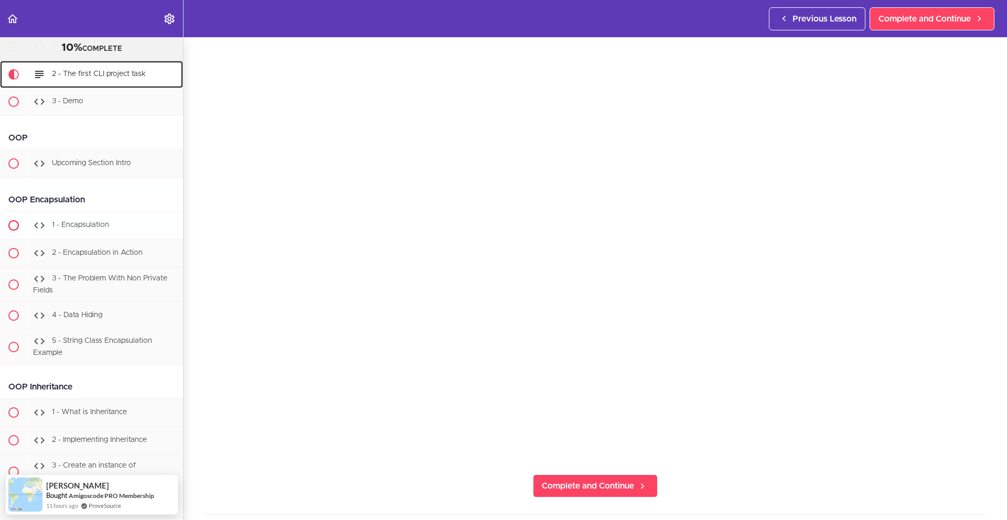
scroll to position [5896, 0]
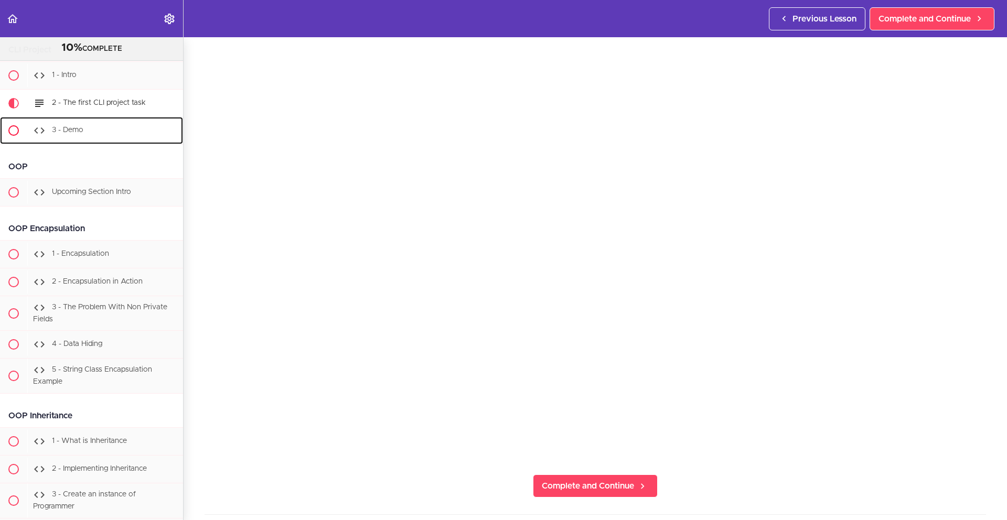
click at [98, 142] on div "3 - Demo" at bounding box center [105, 130] width 156 height 23
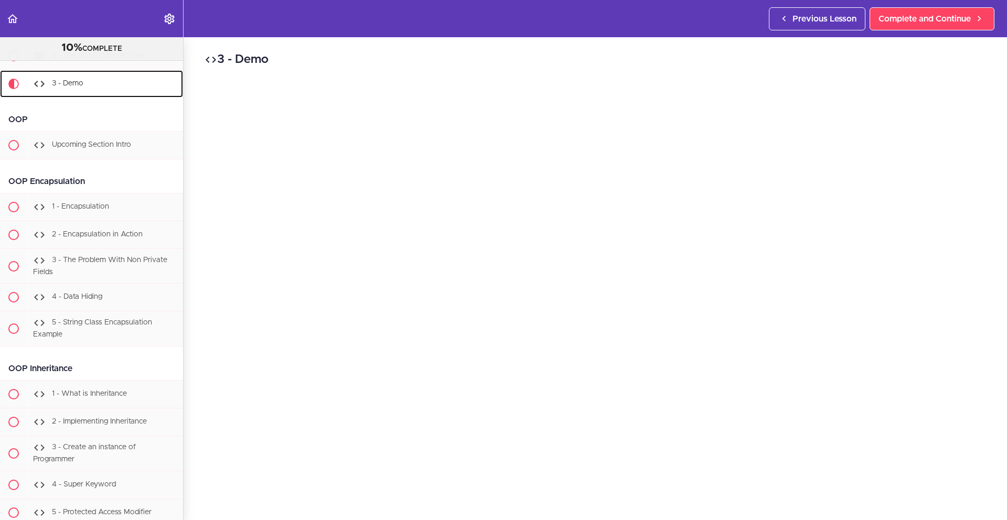
scroll to position [5980, 0]
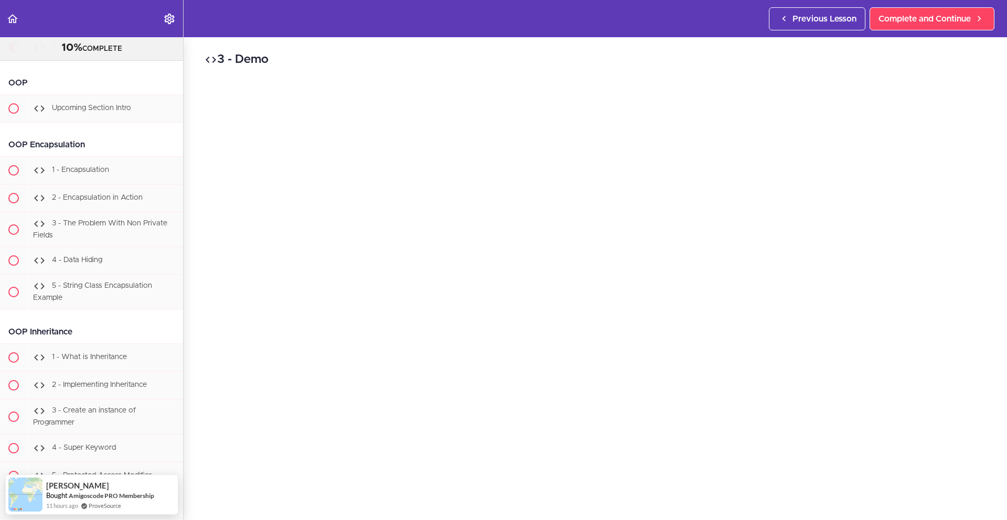
click at [97, 95] on div "OOP" at bounding box center [91, 83] width 183 height 24
click at [99, 112] on span "Upcoming Section Intro" at bounding box center [91, 107] width 79 height 7
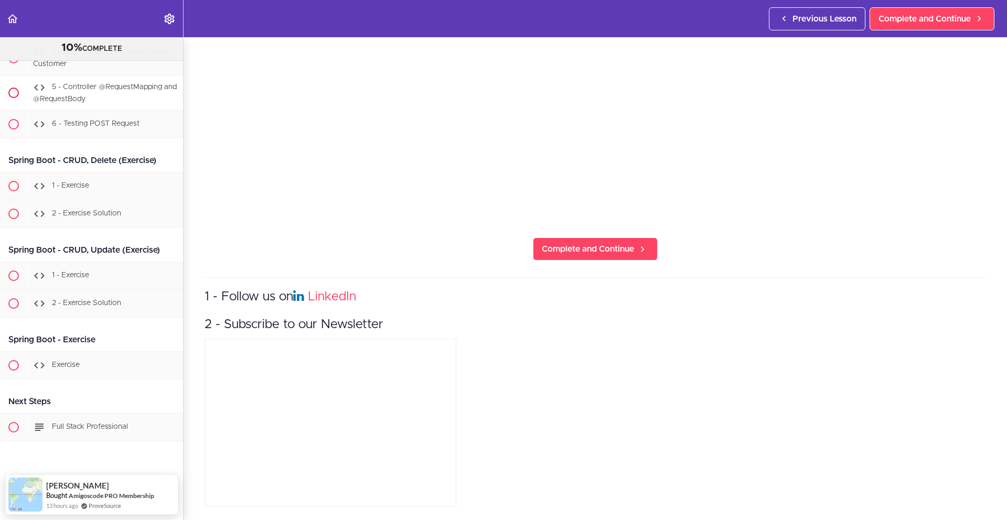
scroll to position [12306, 0]
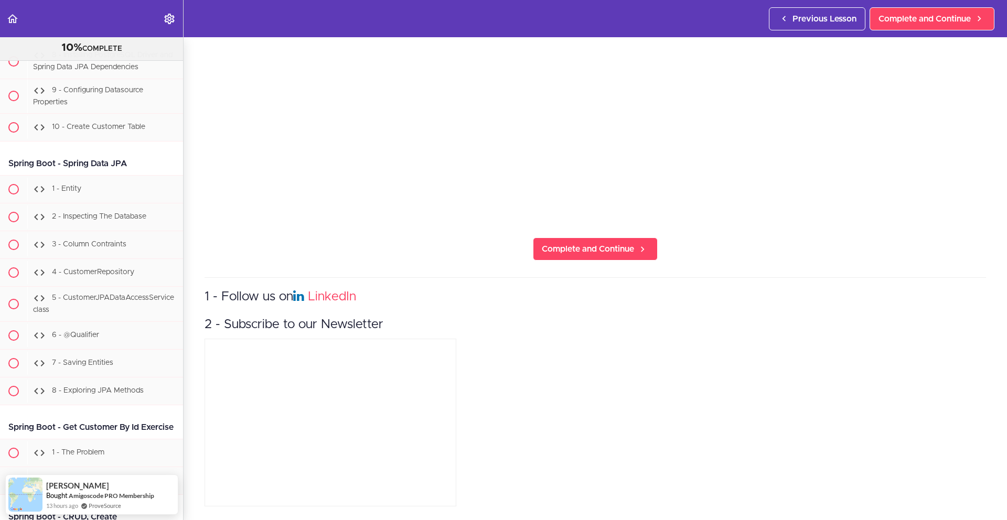
scroll to position [11435, 0]
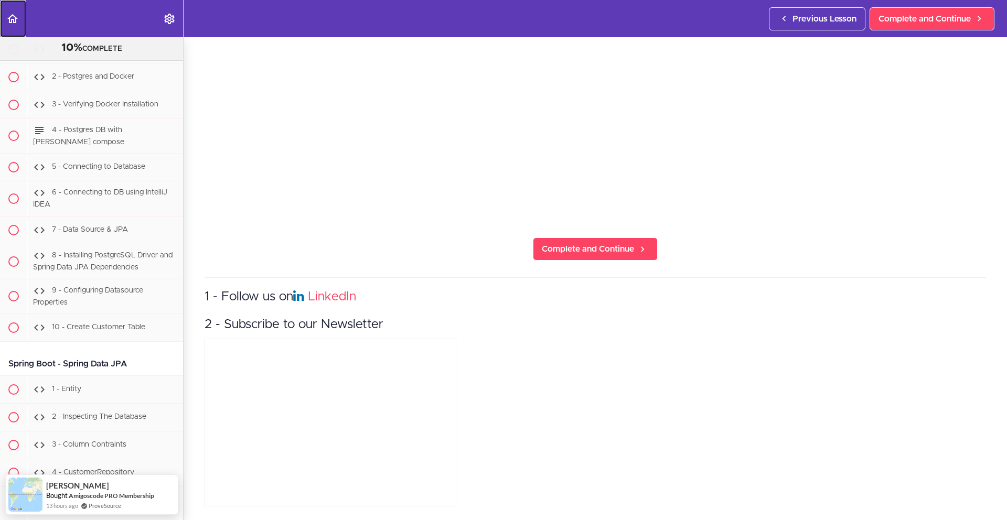
click at [13, 23] on icon "Back to course curriculum" at bounding box center [12, 19] width 13 height 13
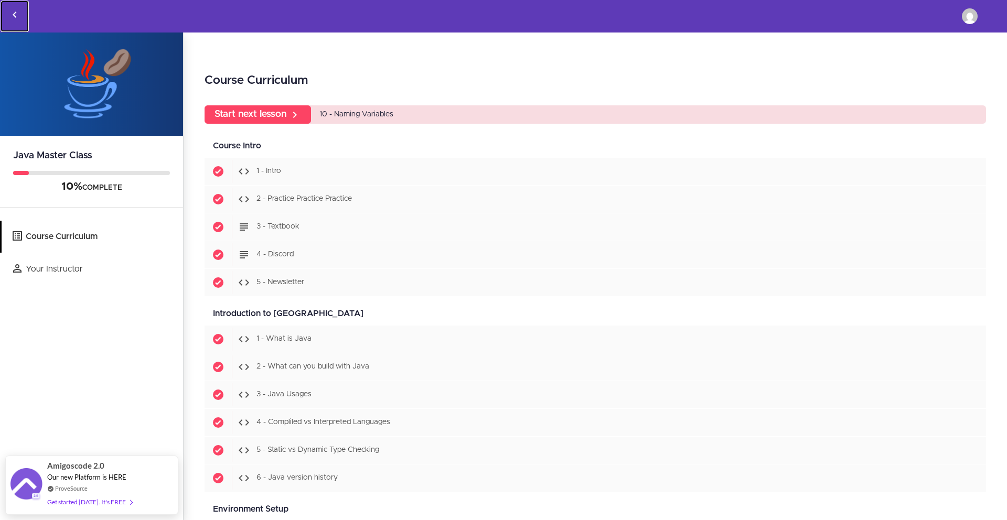
click at [14, 2] on link "Back to courses" at bounding box center [15, 16] width 28 height 31
click at [18, 15] on icon "Back to courses" at bounding box center [14, 14] width 13 height 13
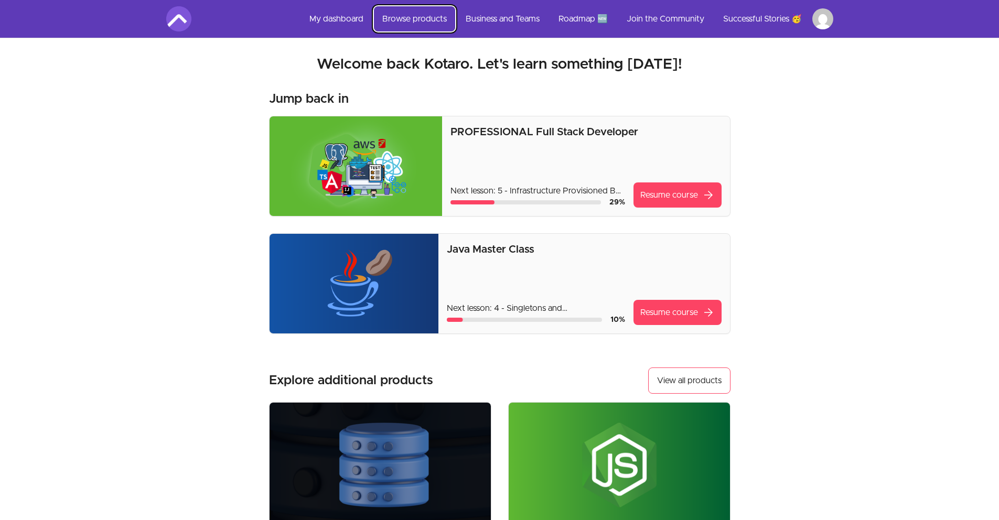
click at [428, 17] on link "Browse products" at bounding box center [414, 18] width 81 height 25
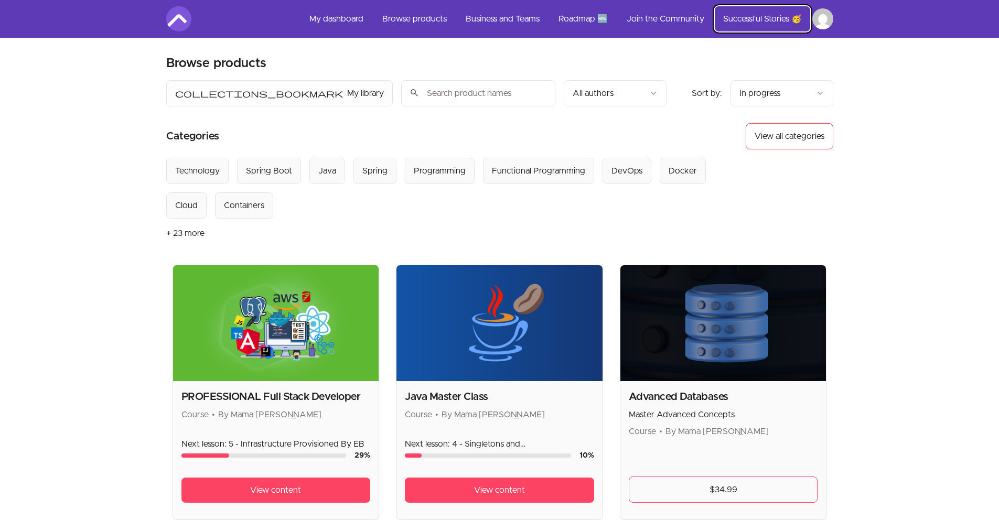
click at [756, 25] on link "Successful Stories 🥳" at bounding box center [762, 18] width 95 height 25
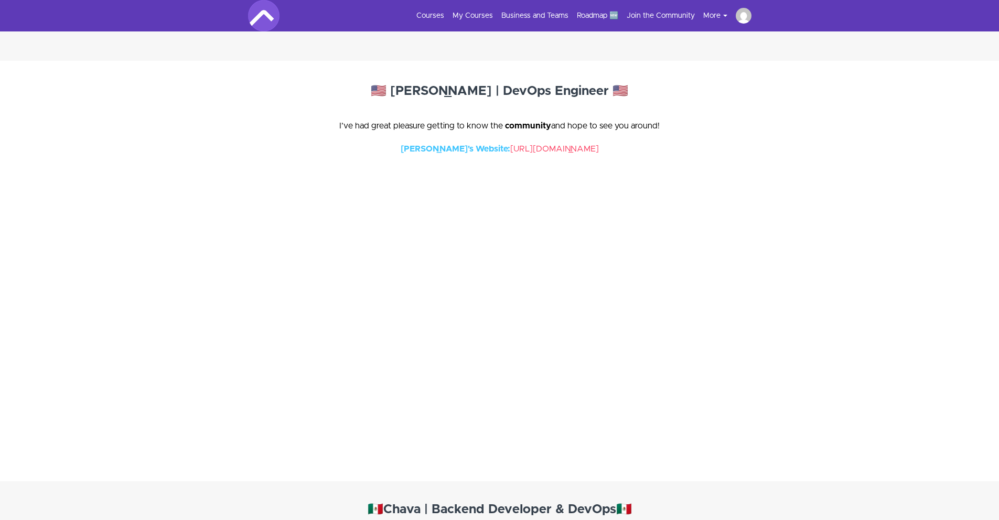
scroll to position [4048, 0]
click at [538, 146] on link "[URL][DOMAIN_NAME]" at bounding box center [554, 150] width 89 height 8
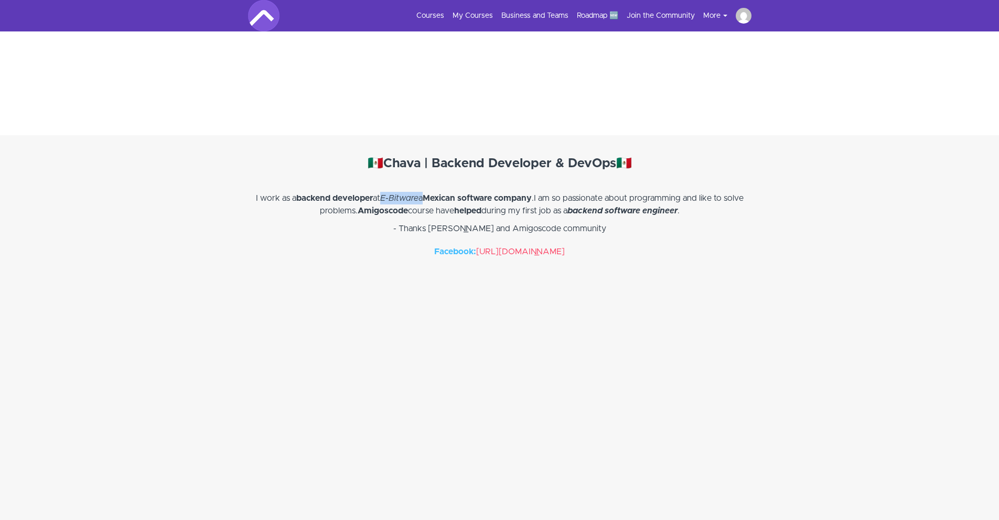
drag, startPoint x: 423, startPoint y: 186, endPoint x: 384, endPoint y: 183, distance: 38.9
click at [384, 192] on p "I work as a backend developer at E-Bitware a Mexican software company .I am so …" at bounding box center [500, 204] width 504 height 25
copy p "E-Bitware"
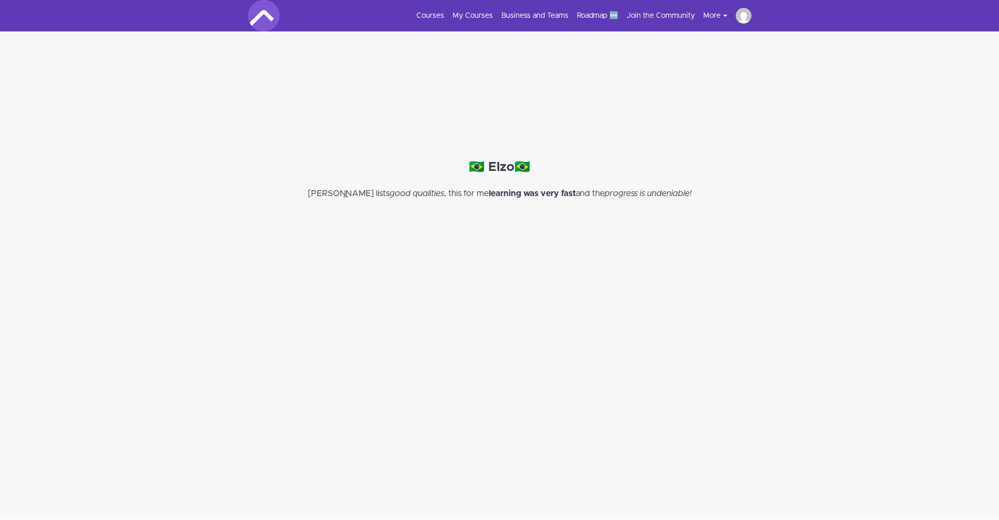
scroll to position [11325, 0]
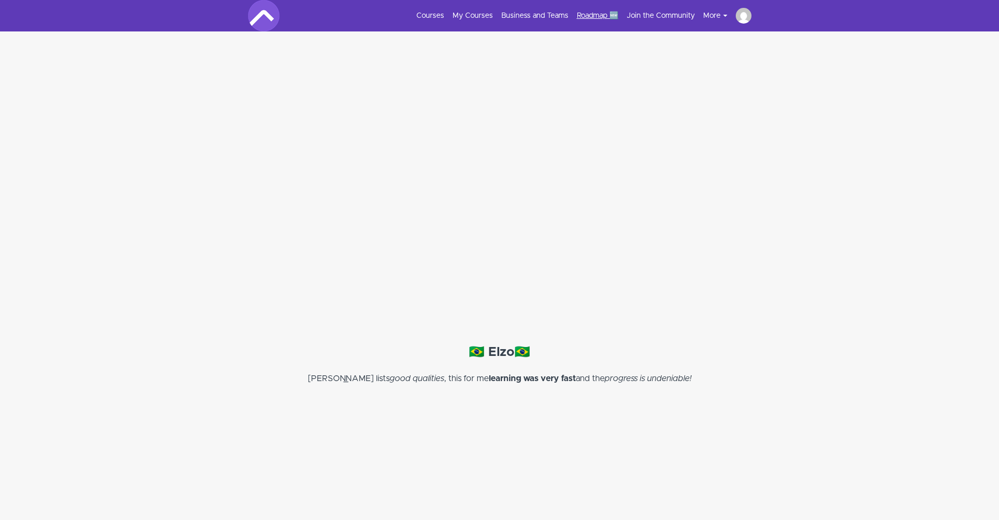
click at [598, 14] on link "Roadmap 🆕" at bounding box center [597, 15] width 41 height 10
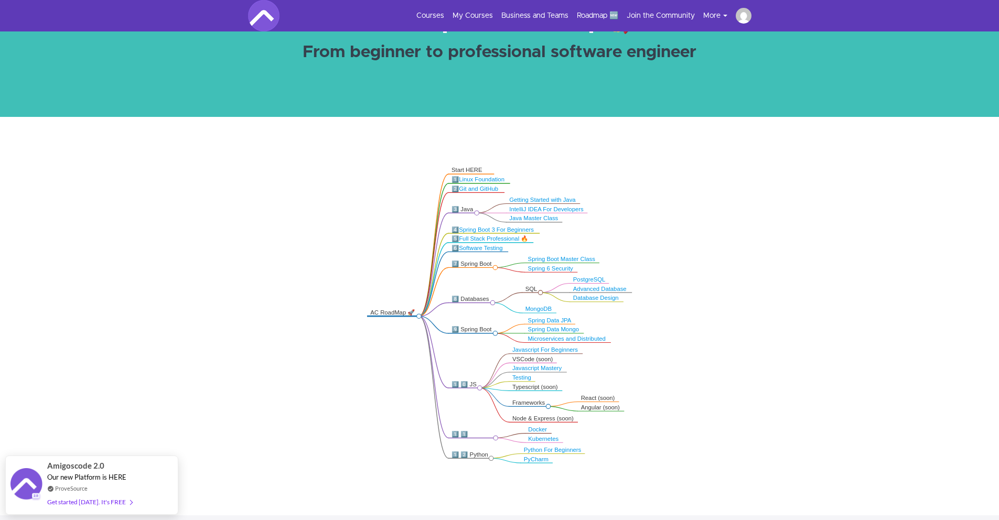
scroll to position [101, 0]
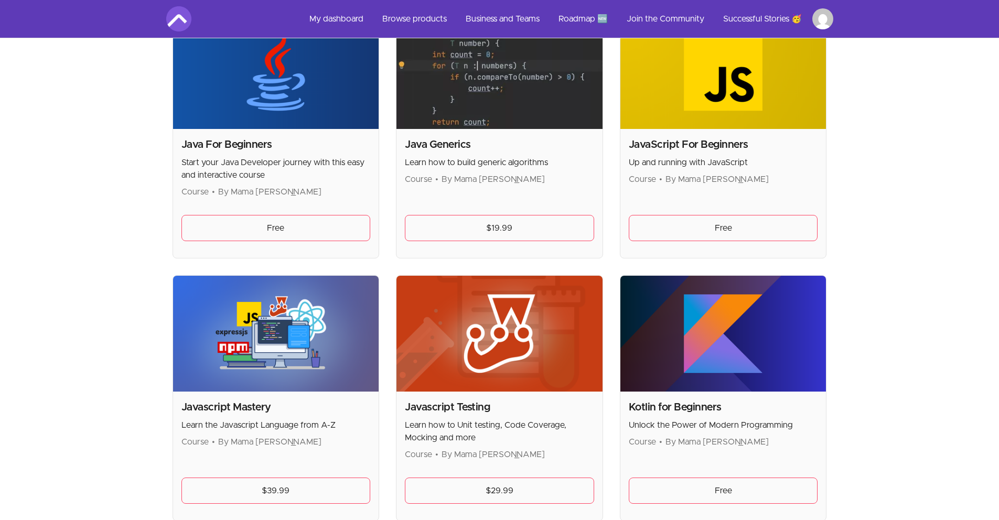
scroll to position [1227, 0]
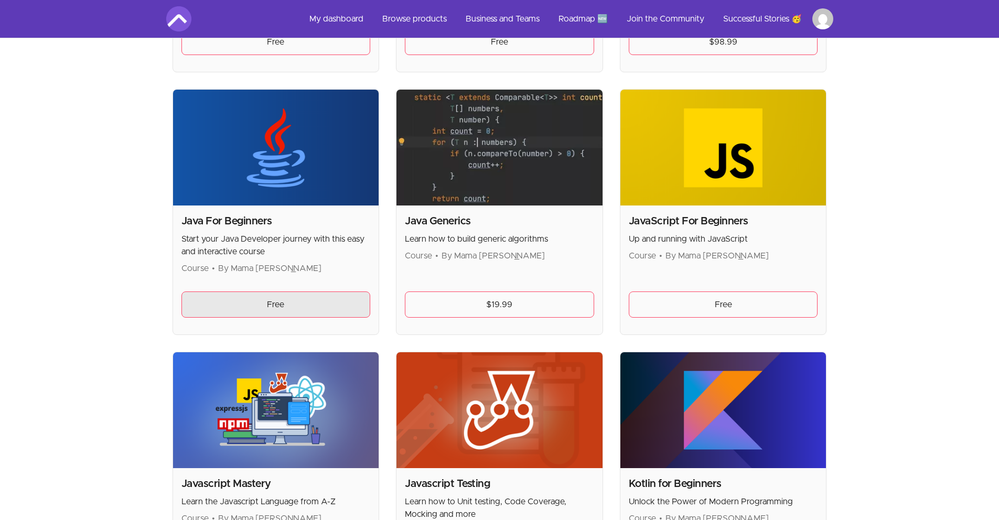
click at [308, 310] on link "Free" at bounding box center [275, 305] width 189 height 26
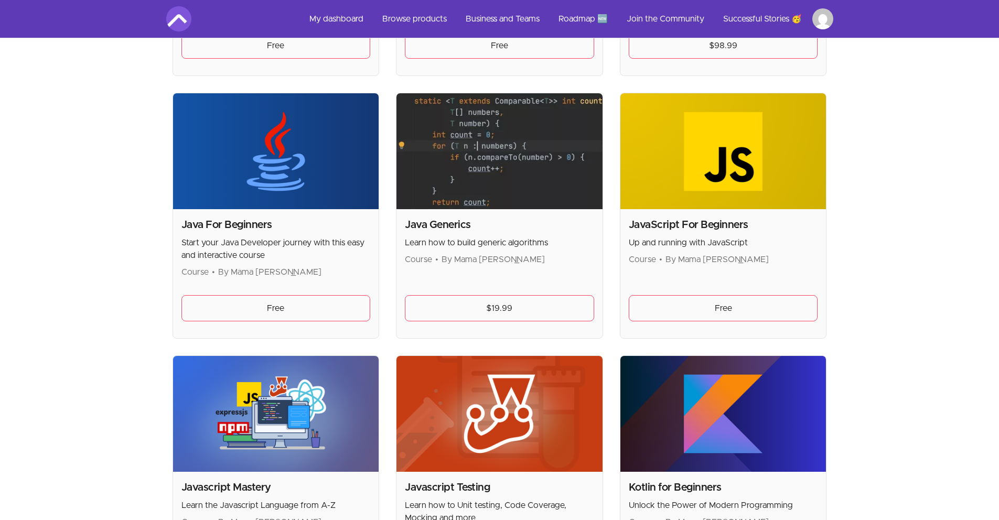
scroll to position [712, 0]
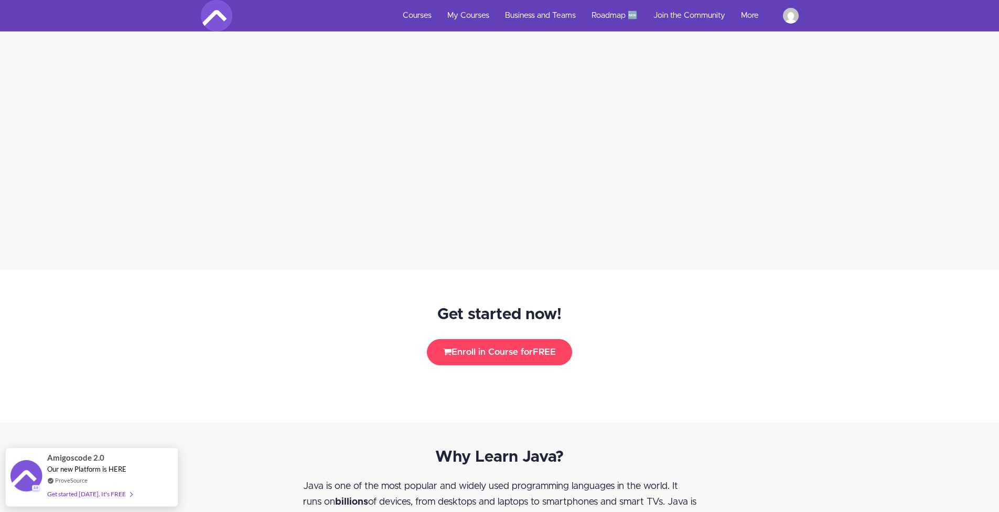
scroll to position [997, 0]
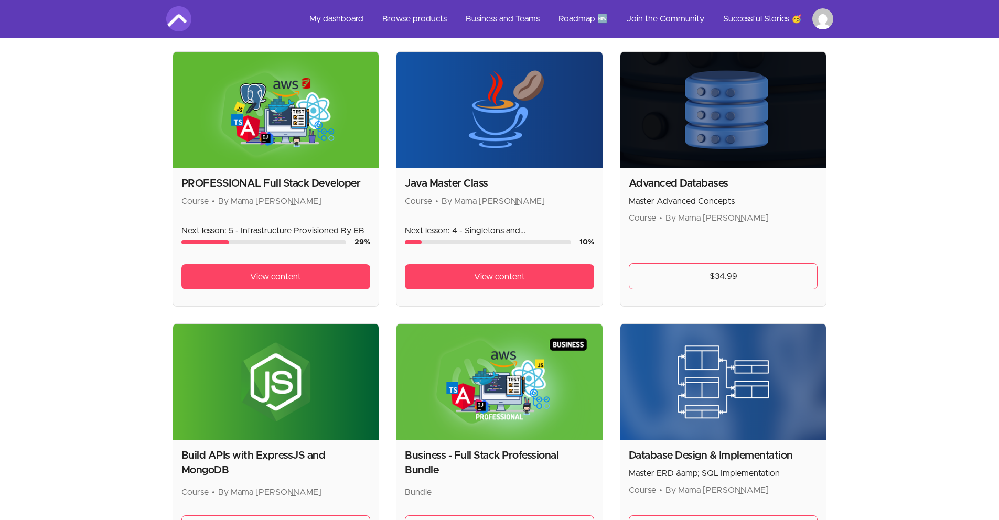
scroll to position [366, 0]
